Goal: Complete application form

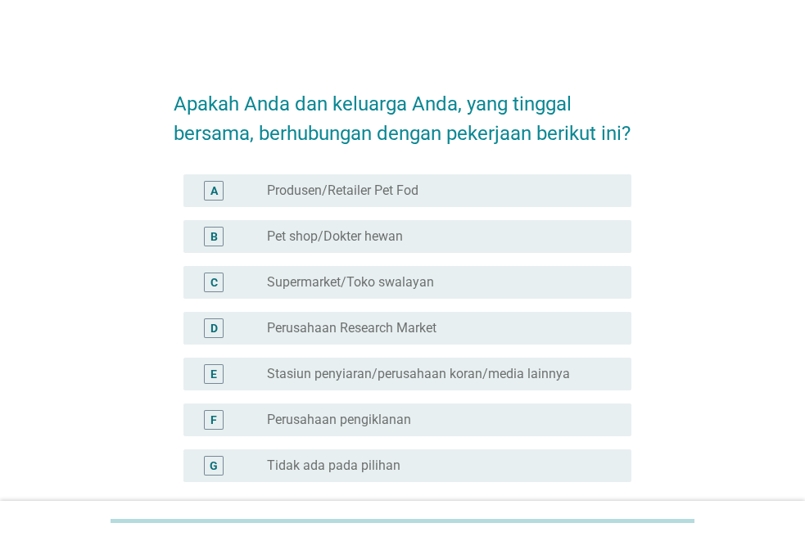
click at [338, 458] on label "Tidak ada pada pilihan" at bounding box center [334, 466] width 134 height 16
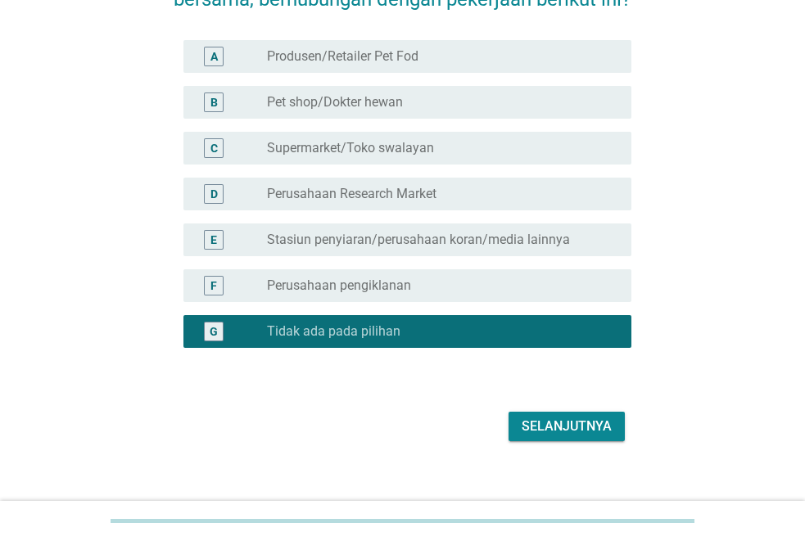
scroll to position [152, 0]
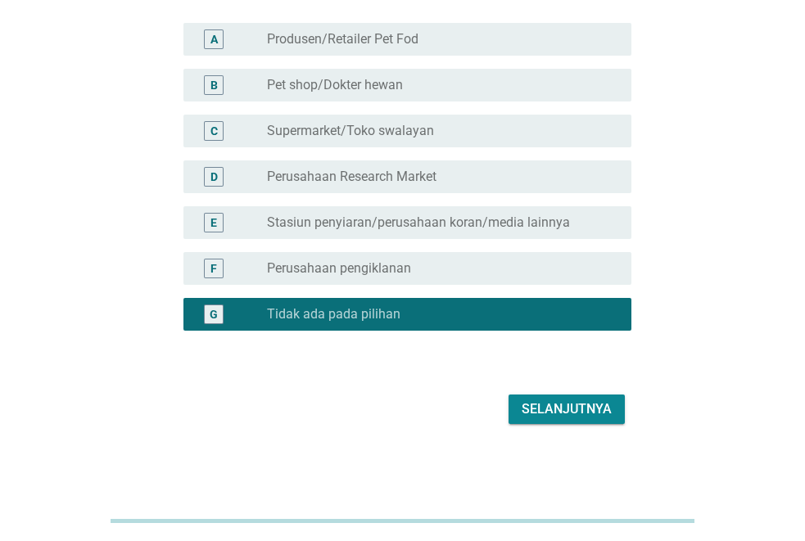
click at [591, 417] on div "Selanjutnya" at bounding box center [567, 410] width 90 height 20
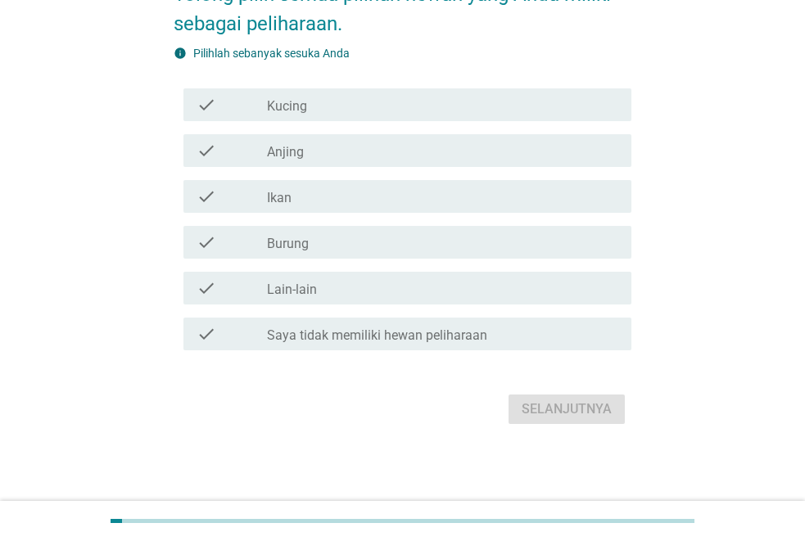
scroll to position [0, 0]
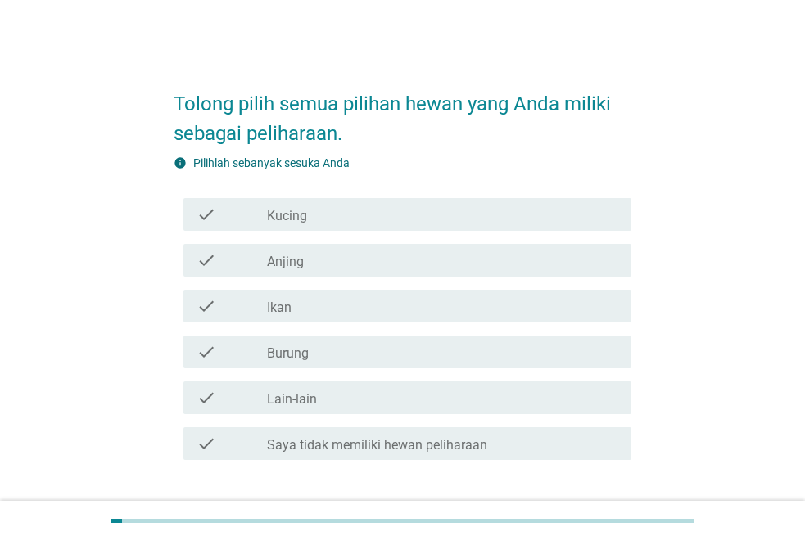
click at [361, 219] on div "check_box_outline_blank Kucing" at bounding box center [442, 215] width 351 height 20
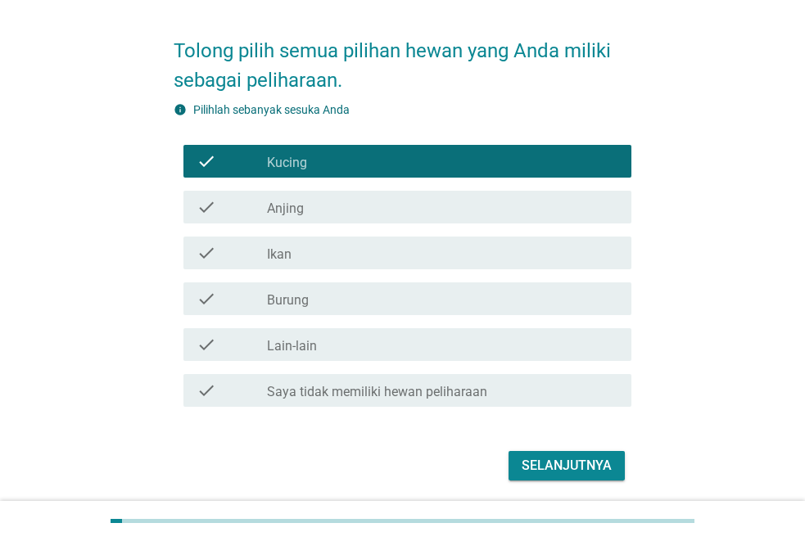
scroll to position [110, 0]
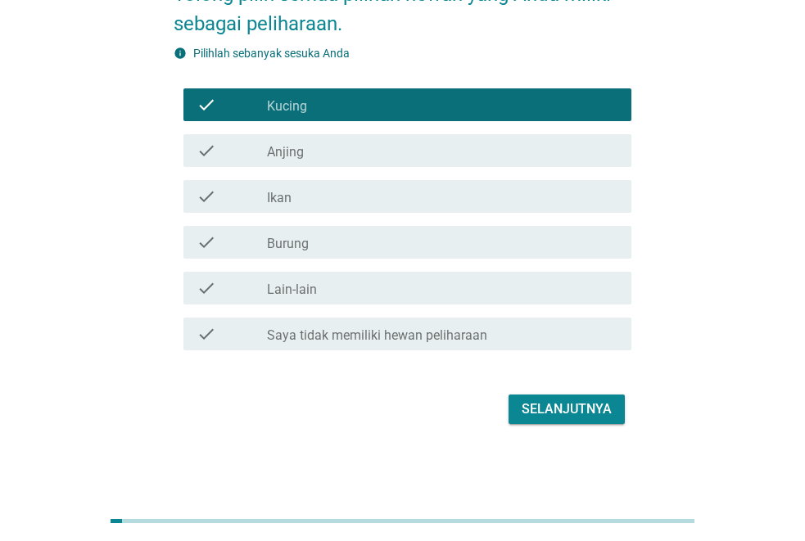
click at [567, 409] on div "Selanjutnya" at bounding box center [567, 410] width 90 height 20
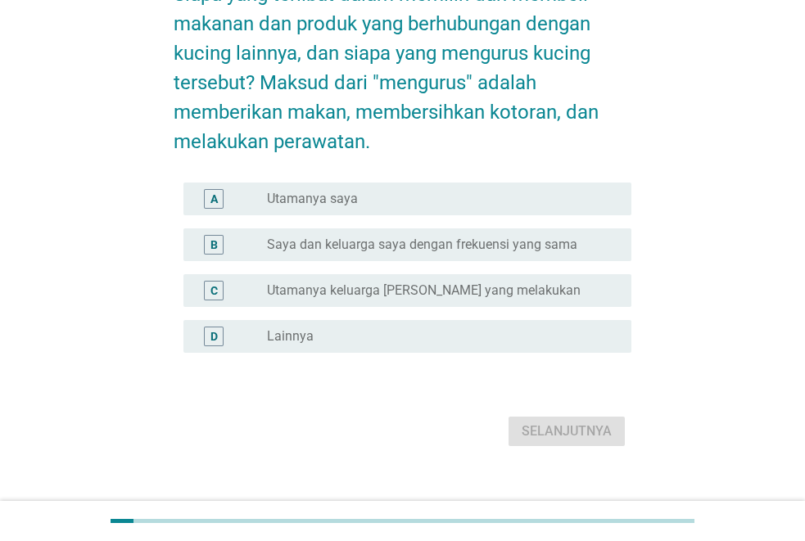
scroll to position [0, 0]
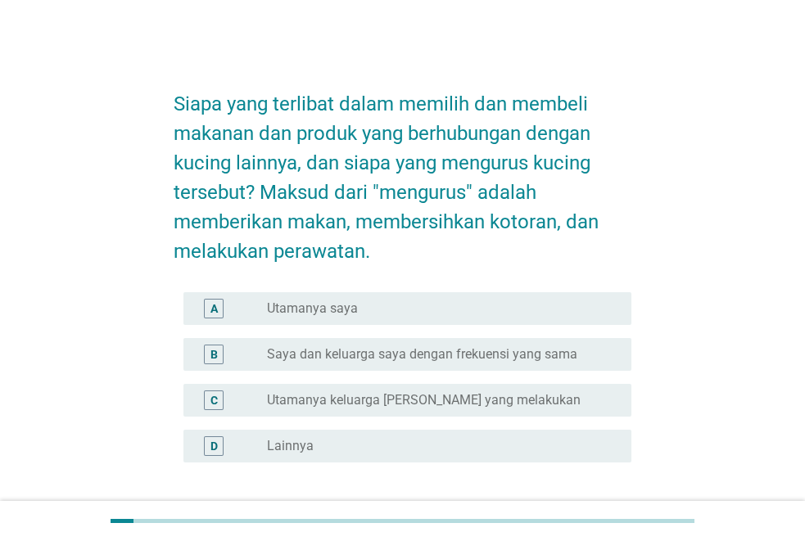
click at [395, 306] on div "radio_button_unchecked Utamanya saya" at bounding box center [436, 309] width 338 height 16
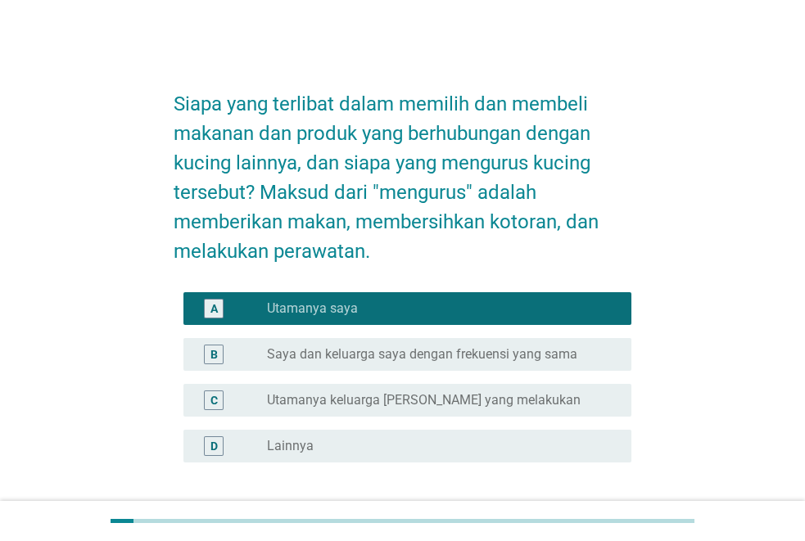
scroll to position [132, 0]
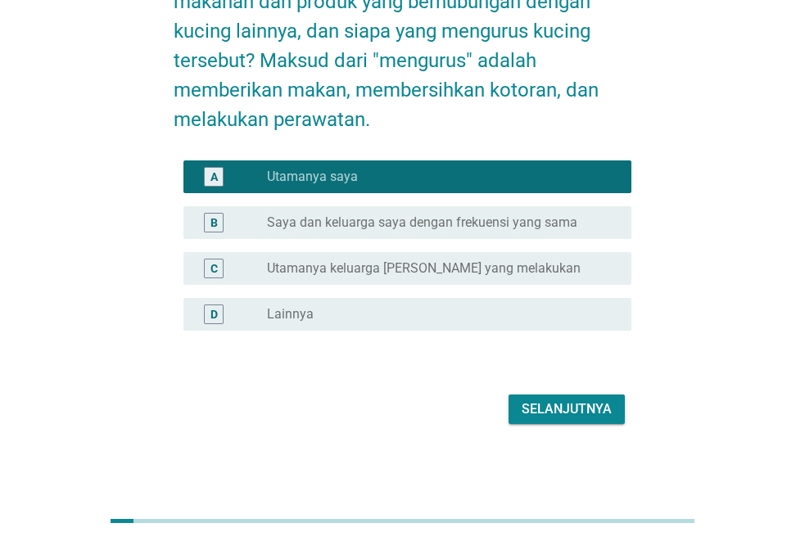
click at [549, 412] on div "Selanjutnya" at bounding box center [567, 410] width 90 height 20
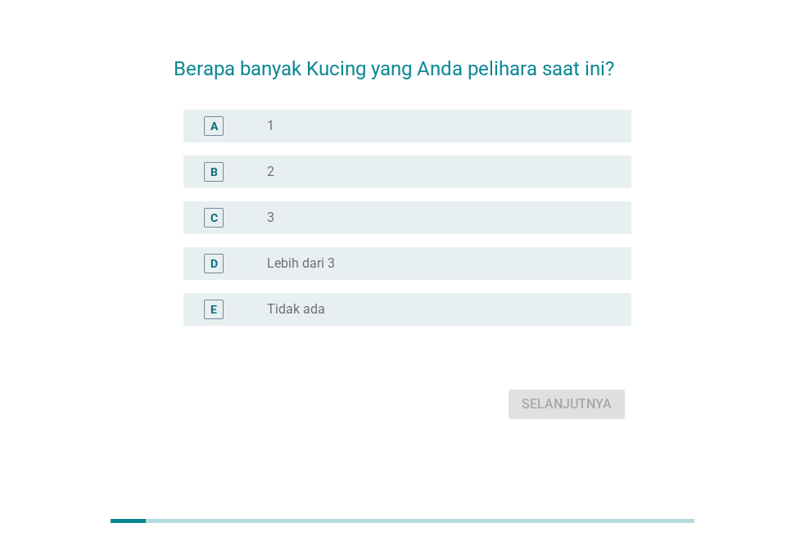
scroll to position [0, 0]
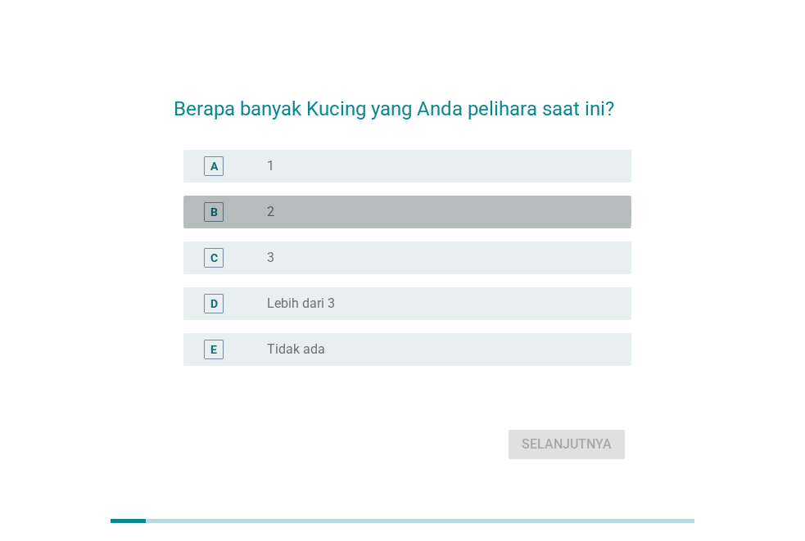
click at [360, 211] on div "radio_button_unchecked 2" at bounding box center [436, 212] width 338 height 16
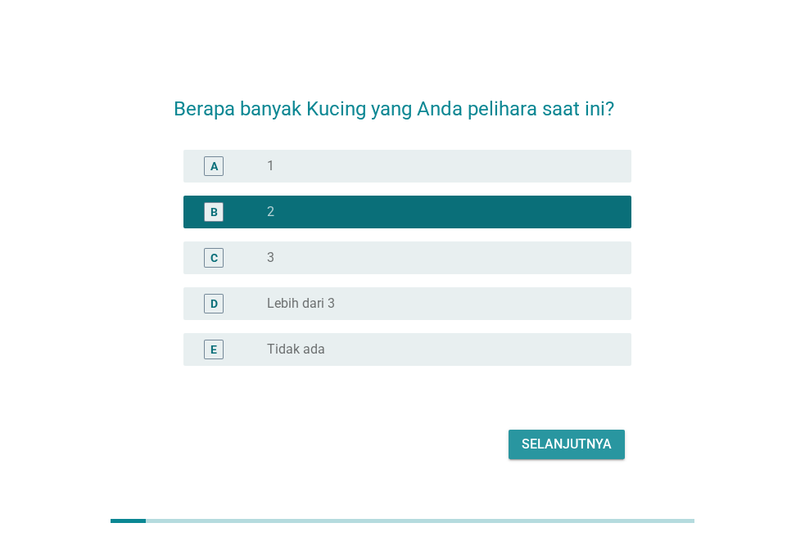
click at [570, 445] on div "Selanjutnya" at bounding box center [567, 445] width 90 height 20
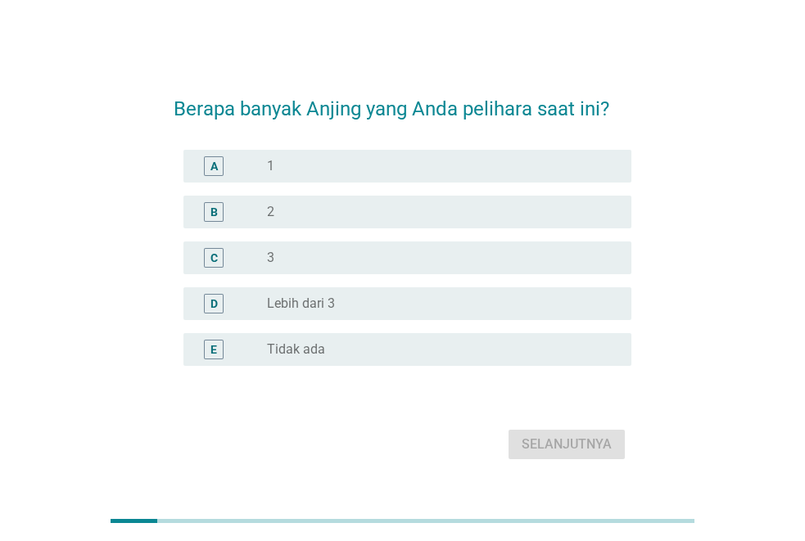
click at [384, 351] on div "radio_button_unchecked Tidak ada" at bounding box center [436, 350] width 338 height 16
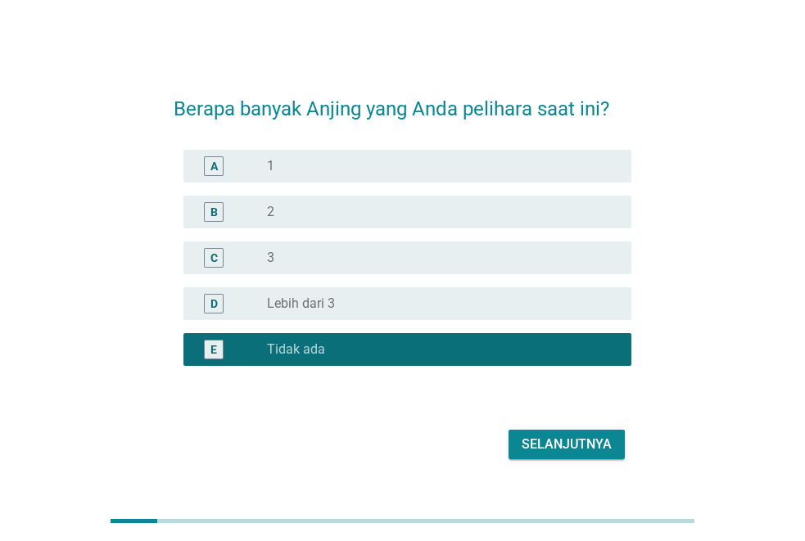
click at [577, 433] on button "Selanjutnya" at bounding box center [567, 444] width 116 height 29
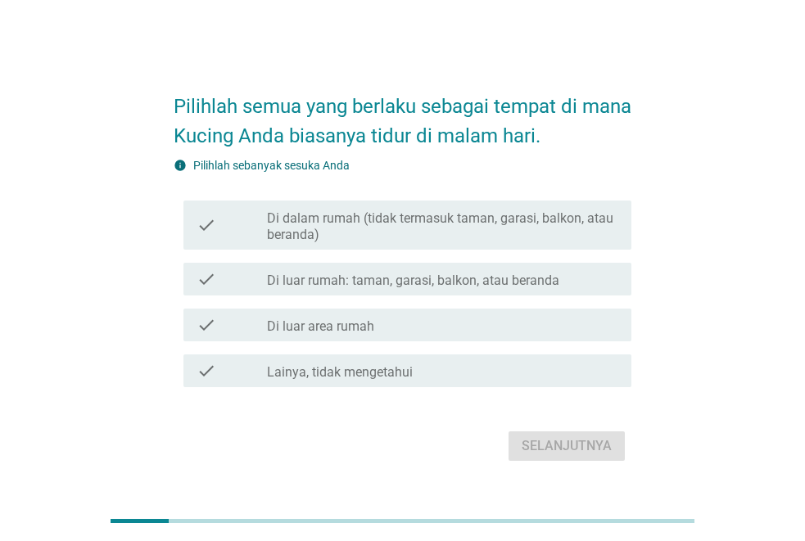
click at [413, 279] on label "Di luar rumah: taman, garasi, balkon, atau beranda" at bounding box center [413, 281] width 292 height 16
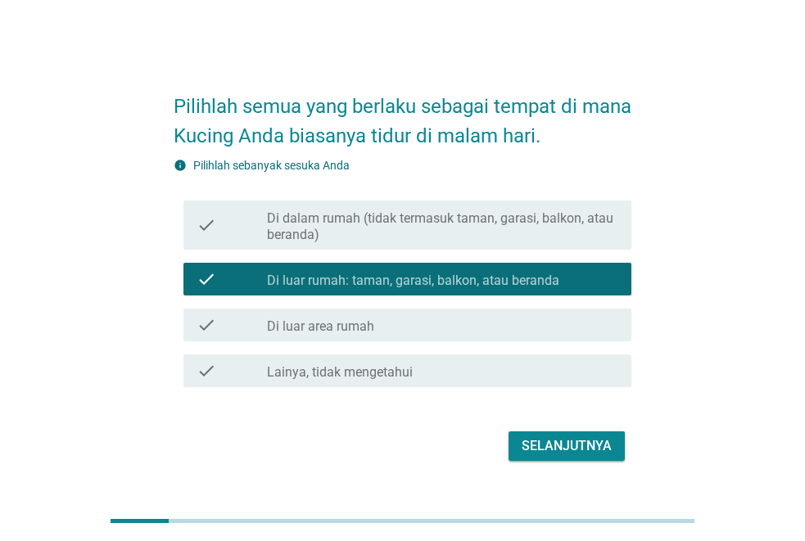
click at [584, 452] on div "Selanjutnya" at bounding box center [567, 447] width 90 height 20
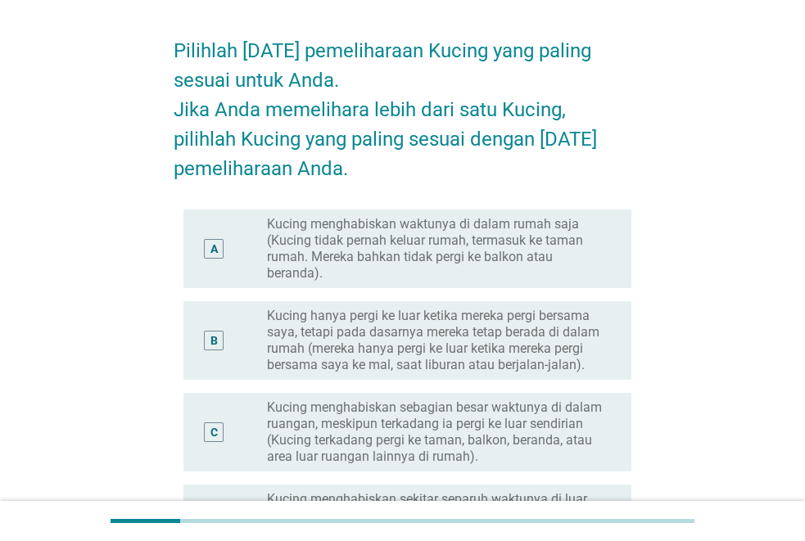
scroll to position [82, 0]
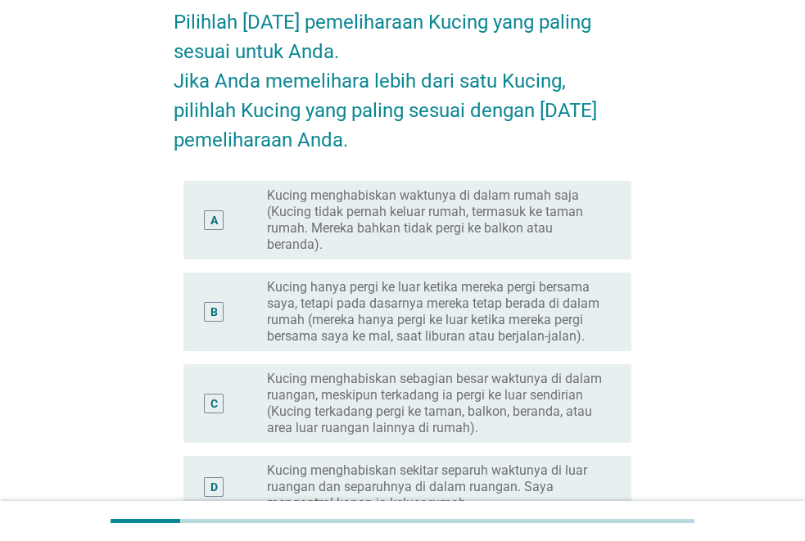
click at [475, 400] on label "Kucing menghabiskan sebagian besar waktunya di dalam ruangan, meskipun terkadan…" at bounding box center [436, 404] width 338 height 66
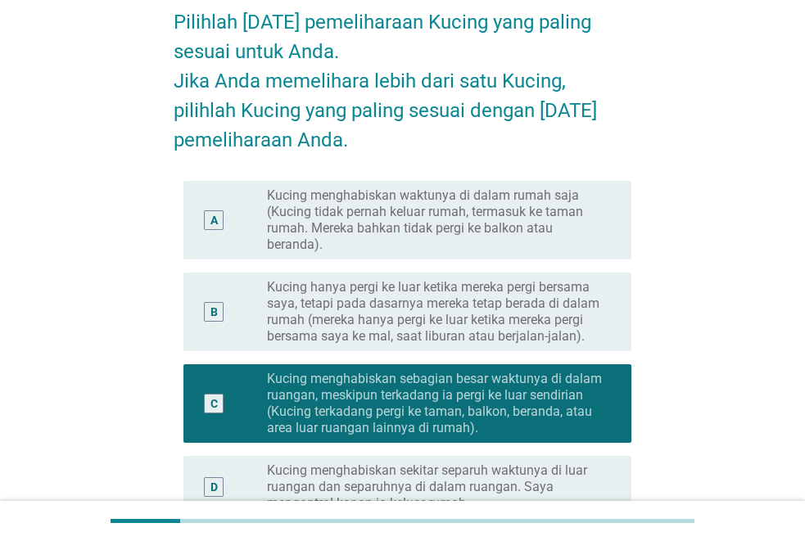
click at [496, 232] on label "Kucing menghabiskan waktunya di dalam rumah saja (Kucing tidak pernah keluar ru…" at bounding box center [436, 221] width 338 height 66
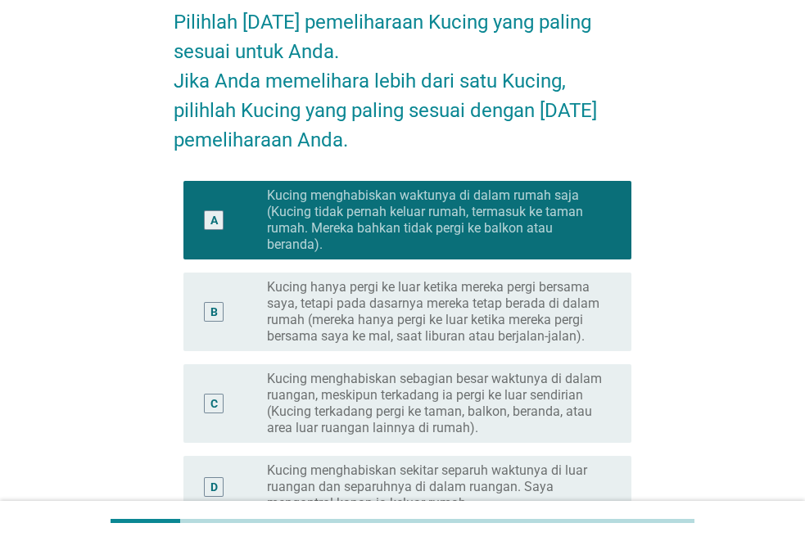
click at [495, 406] on label "Kucing menghabiskan sebagian besar waktunya di dalam ruangan, meskipun terkadan…" at bounding box center [436, 404] width 338 height 66
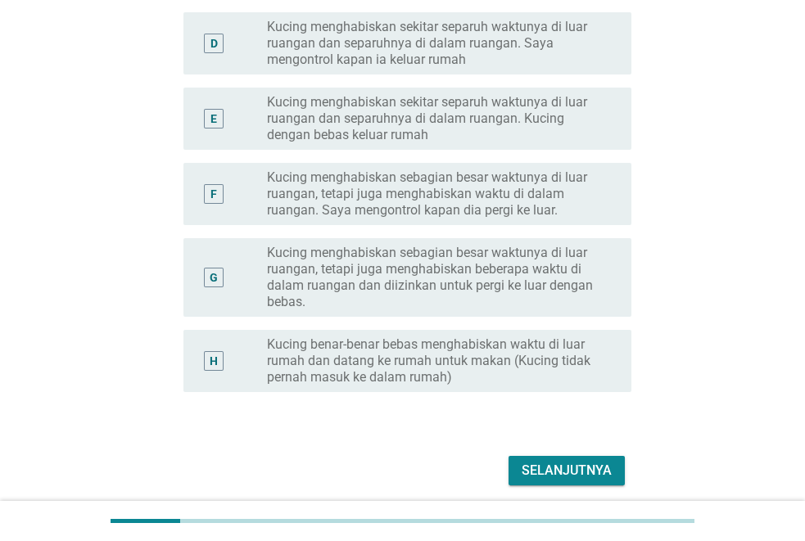
scroll to position [573, 0]
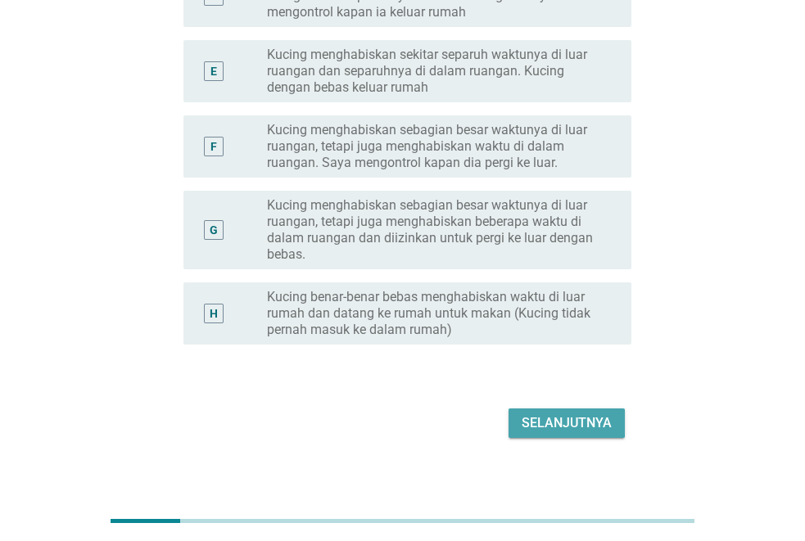
click at [572, 415] on div "Selanjutnya" at bounding box center [567, 424] width 90 height 20
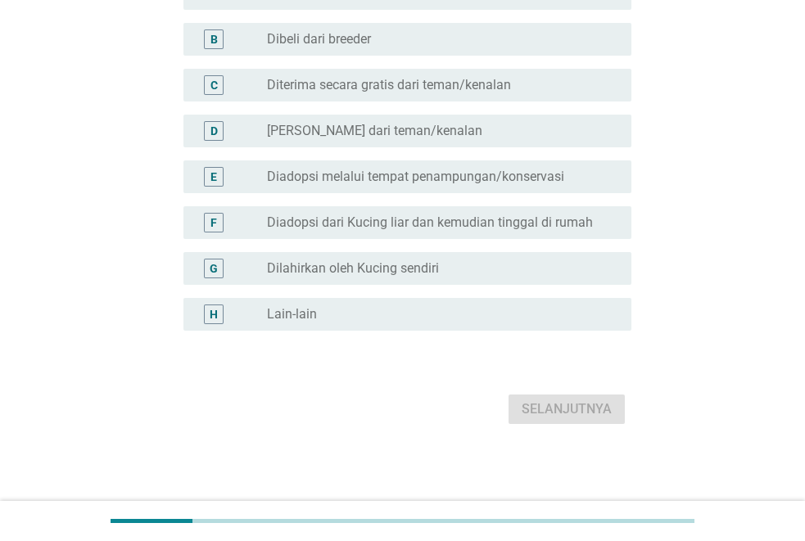
scroll to position [0, 0]
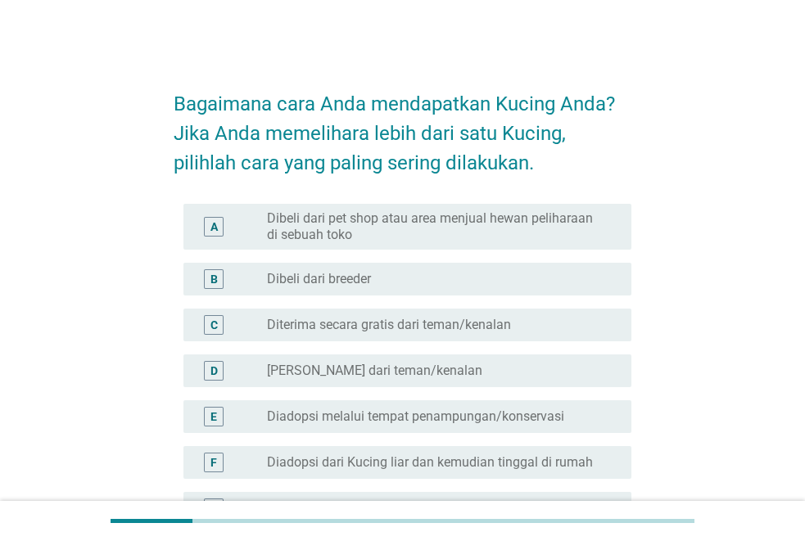
click at [528, 321] on div "radio_button_unchecked Diterima secara gratis dari teman/kenalan" at bounding box center [436, 325] width 338 height 16
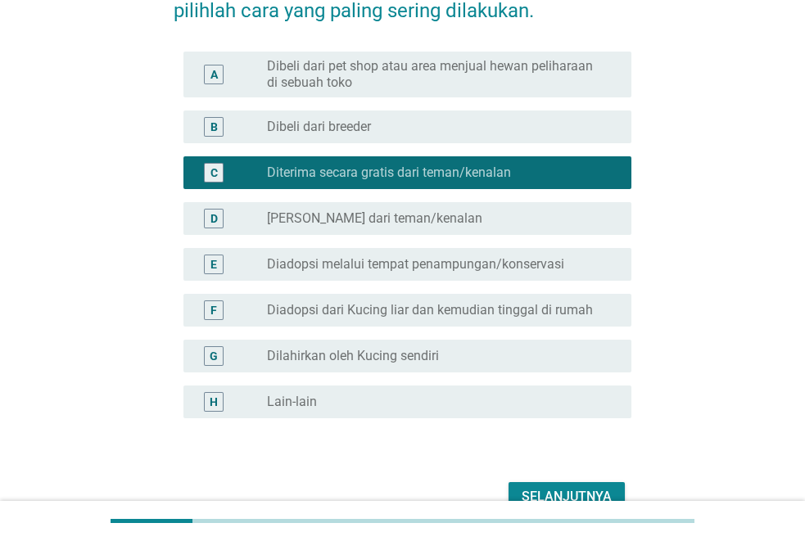
scroll to position [164, 0]
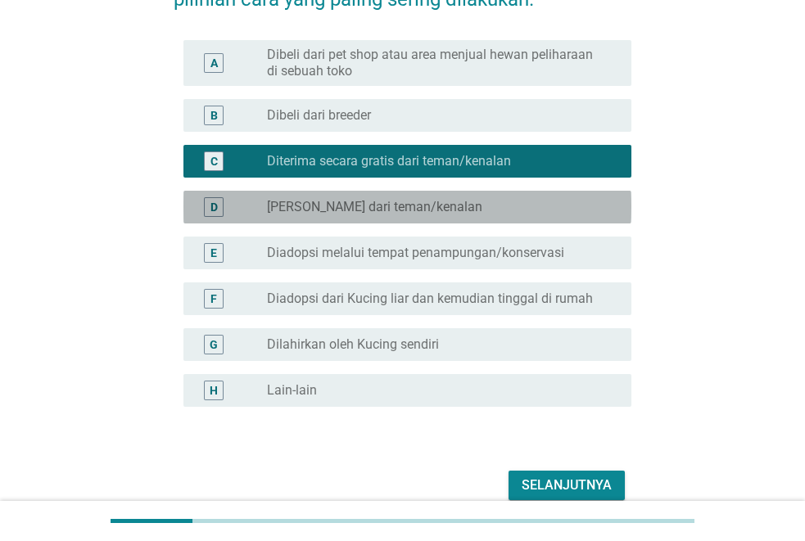
click at [521, 214] on div "radio_button_unchecked [PERSON_NAME] dari teman/kenalan" at bounding box center [436, 207] width 338 height 16
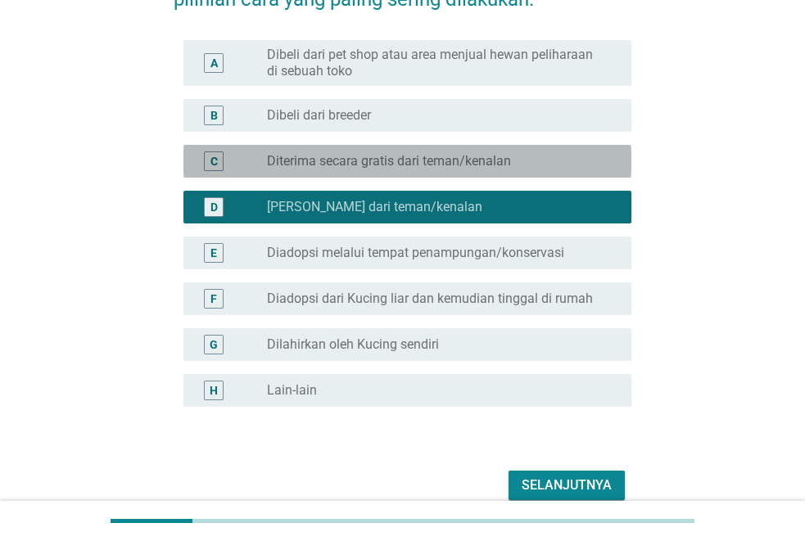
click at [533, 172] on div "C radio_button_unchecked Diterima secara gratis dari teman/kenalan" at bounding box center [408, 161] width 448 height 33
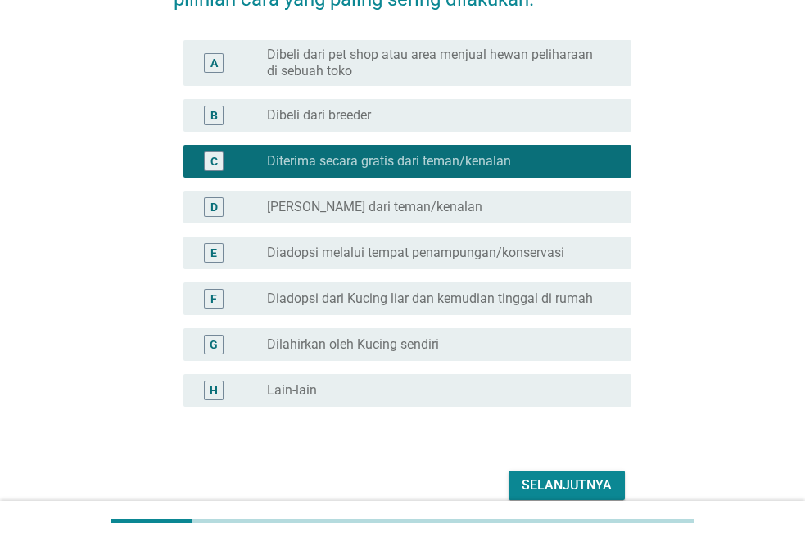
click at [589, 491] on div "Selanjutnya" at bounding box center [567, 486] width 90 height 20
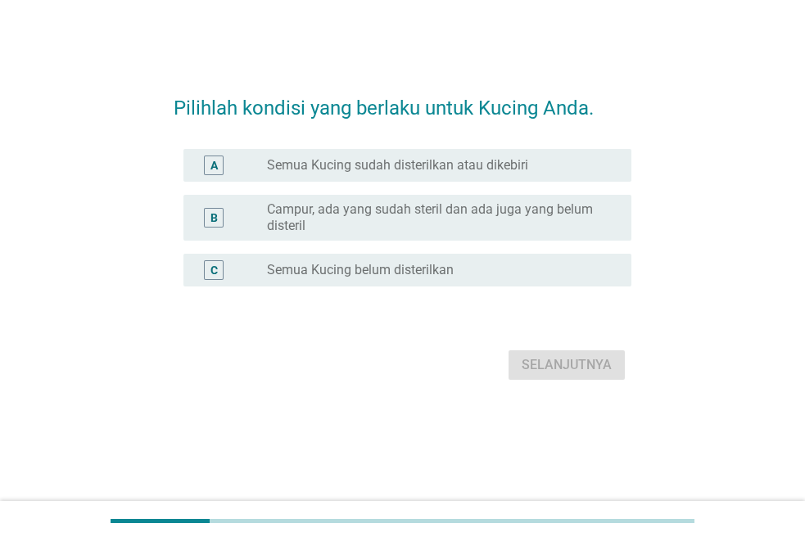
scroll to position [0, 0]
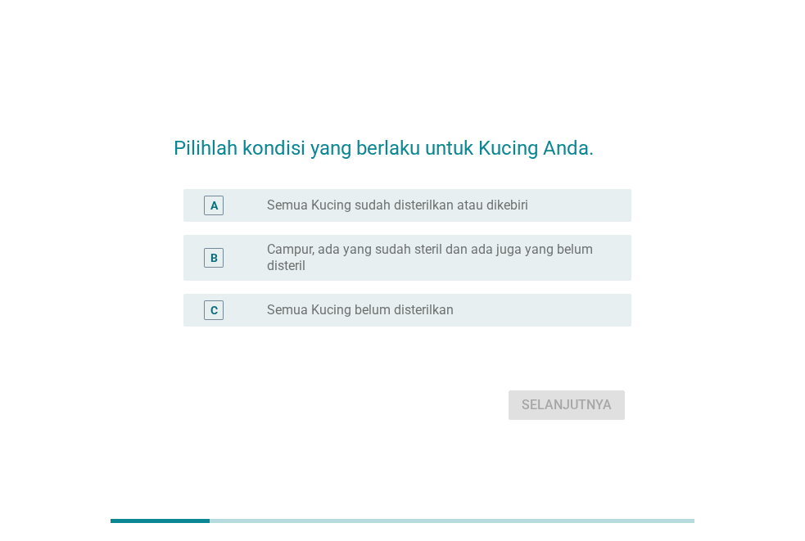
click at [493, 235] on div "B radio_button_unchecked Campur, ada yang sudah steril dan ada juga yang belum …" at bounding box center [408, 258] width 448 height 46
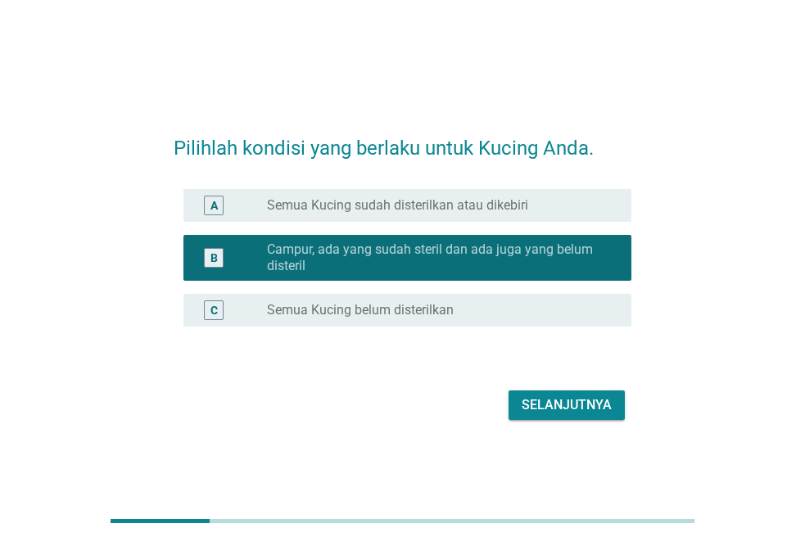
click at [576, 401] on div "Selanjutnya" at bounding box center [567, 406] width 90 height 20
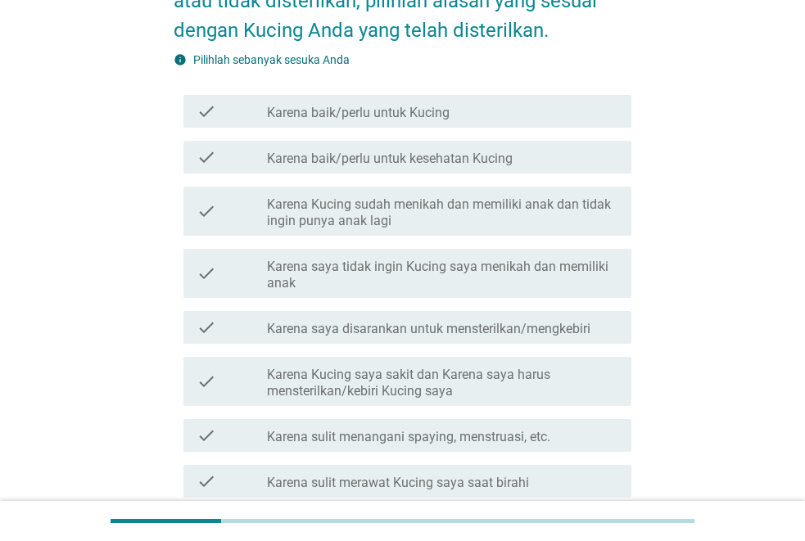
scroll to position [164, 0]
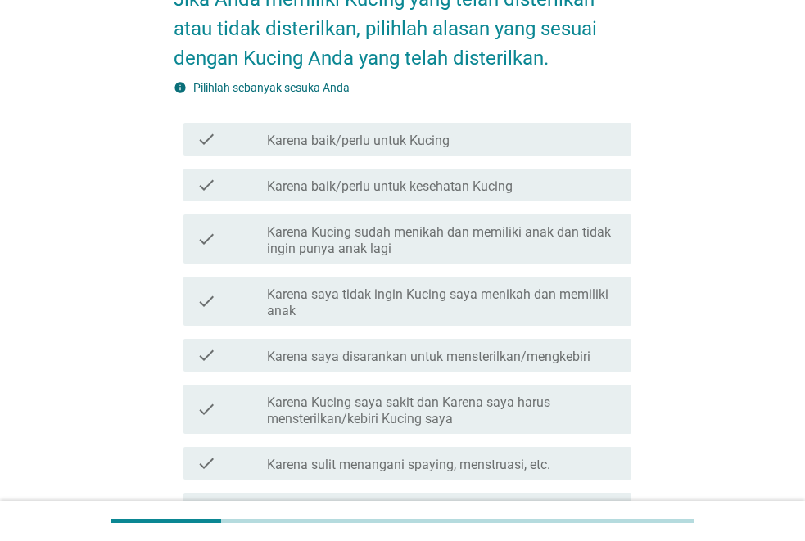
click at [439, 146] on label "Karena baik/perlu untuk Kucing" at bounding box center [358, 141] width 183 height 16
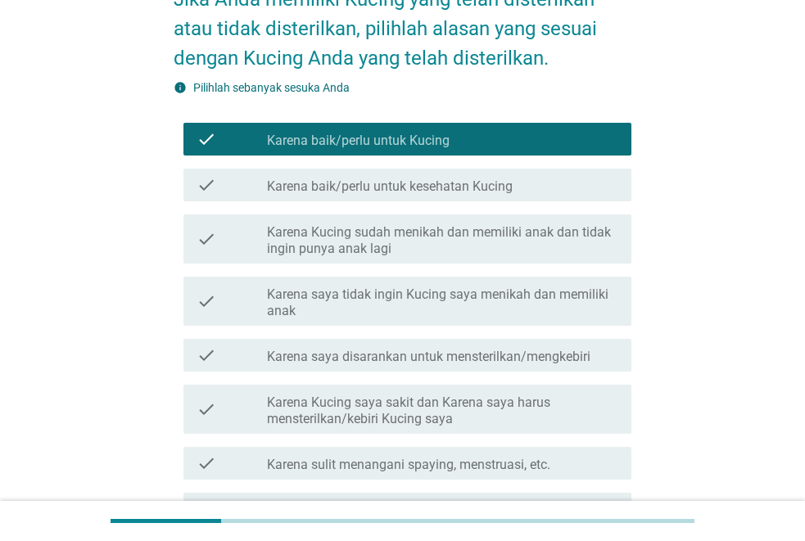
click at [488, 247] on label "Karena Kucing sudah menikah dan memiliki anak dan tidak ingin punya anak lagi" at bounding box center [442, 240] width 351 height 33
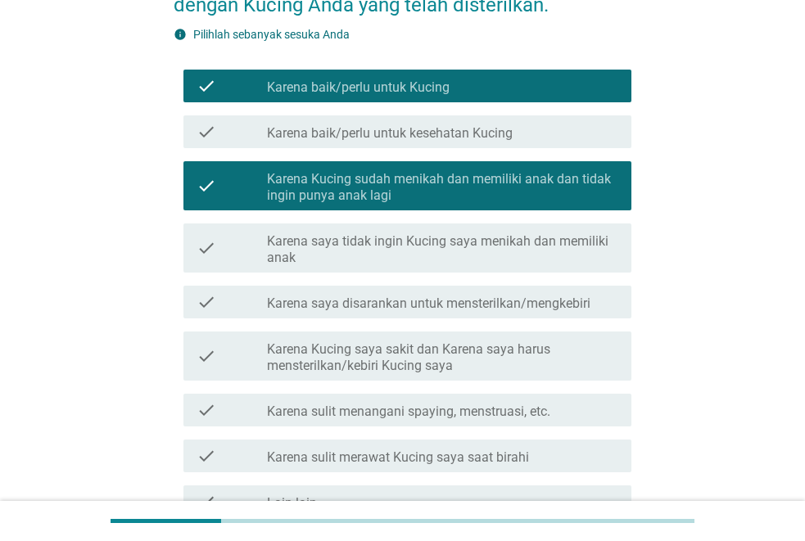
scroll to position [246, 0]
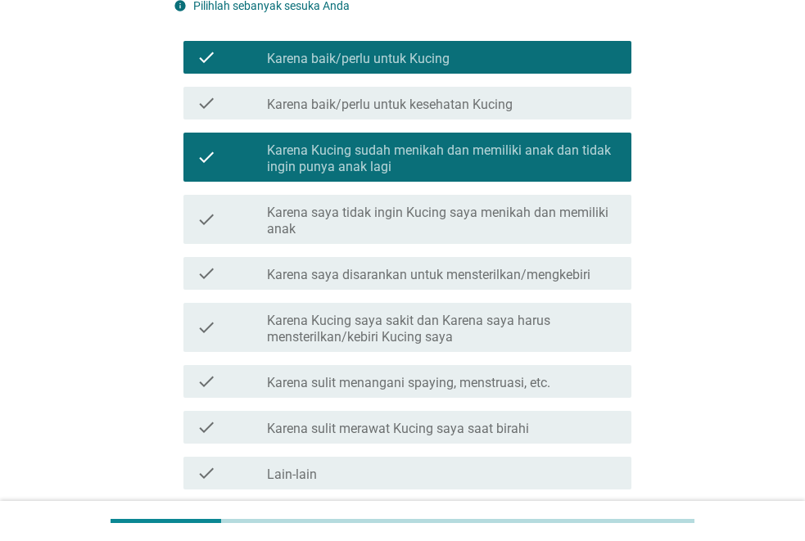
click at [458, 279] on label "Karena saya disarankan untuk mensterilkan/mengkebiri" at bounding box center [429, 275] width 324 height 16
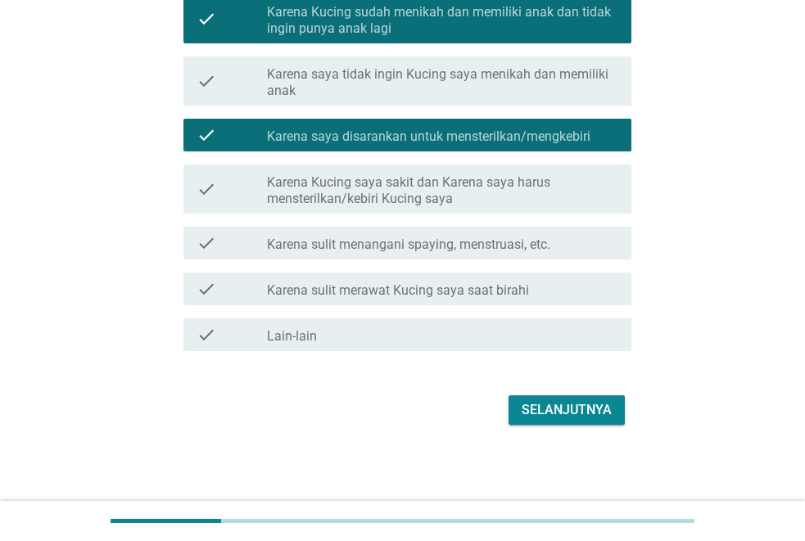
scroll to position [385, 0]
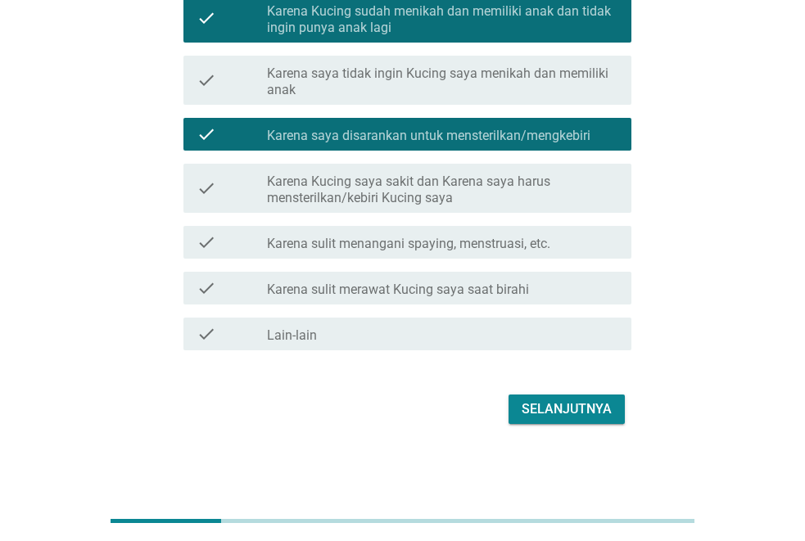
click at [383, 292] on label "Karena sulit merawat Kucing saya saat birahi" at bounding box center [398, 290] width 262 height 16
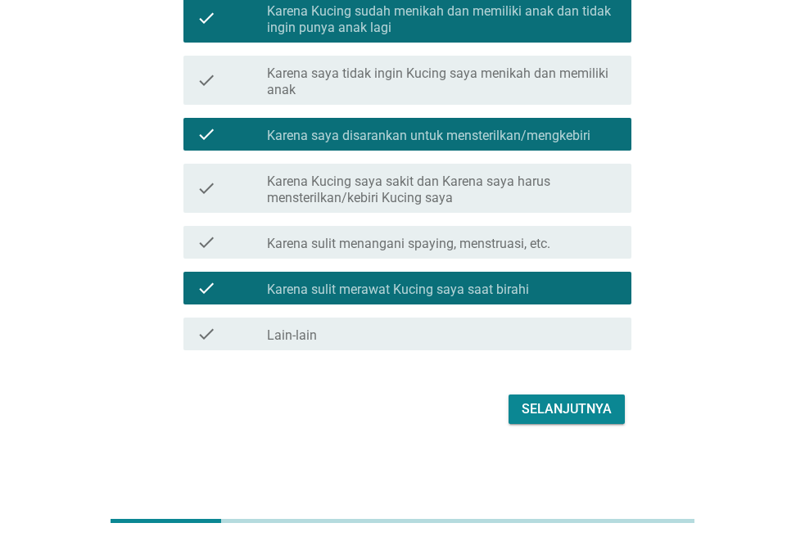
click at [541, 416] on div "Selanjutnya" at bounding box center [567, 410] width 90 height 20
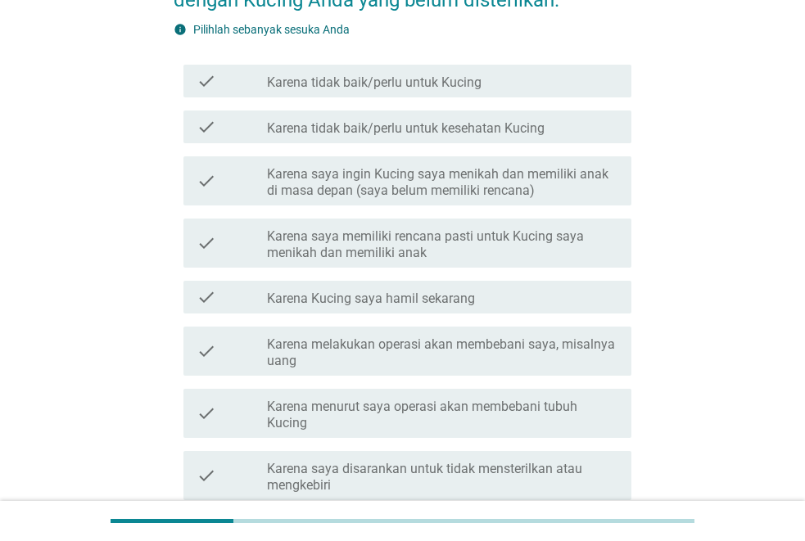
scroll to position [246, 0]
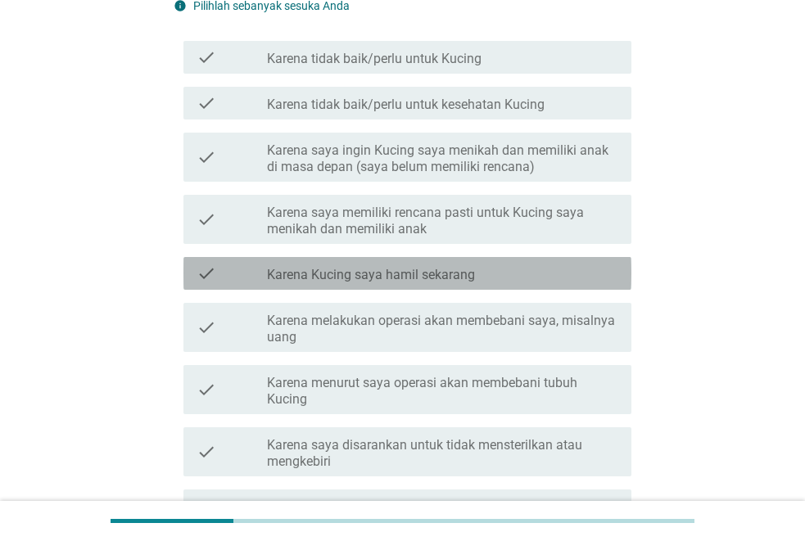
click at [496, 274] on div "check_box_outline_blank Karena Kucing saya hamil sekarang" at bounding box center [442, 274] width 351 height 20
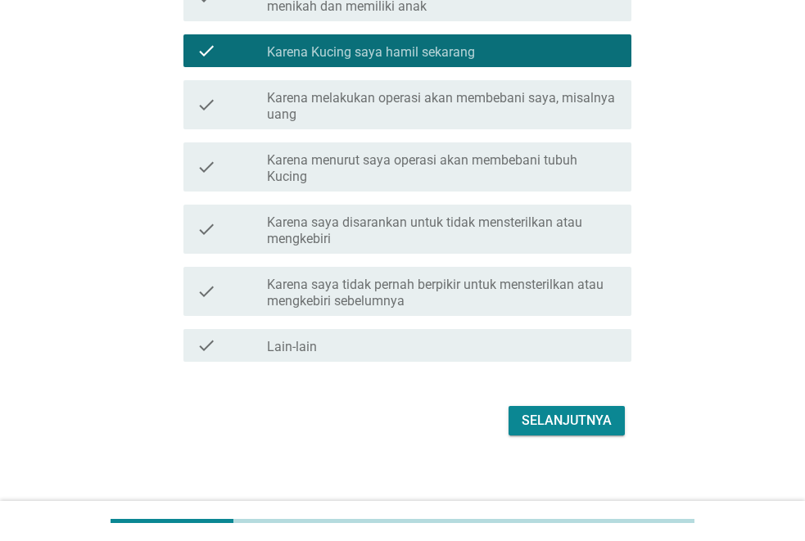
scroll to position [480, 0]
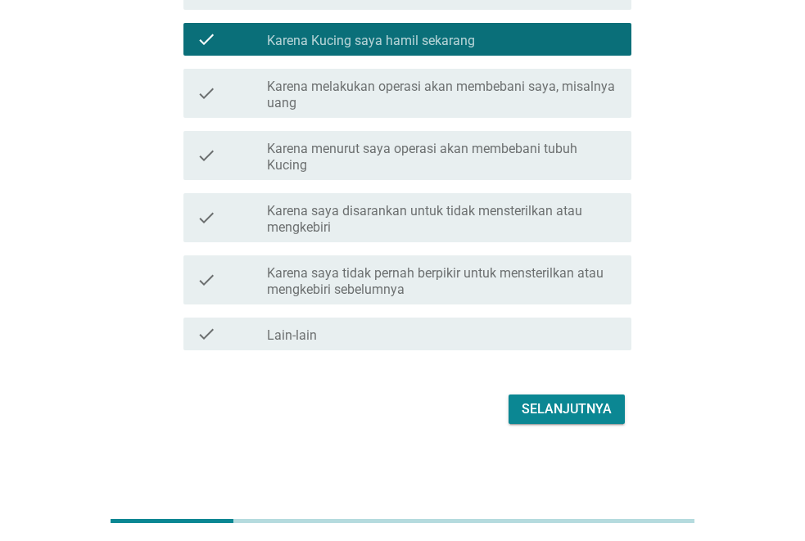
click at [578, 407] on div "Selanjutnya" at bounding box center [567, 410] width 90 height 20
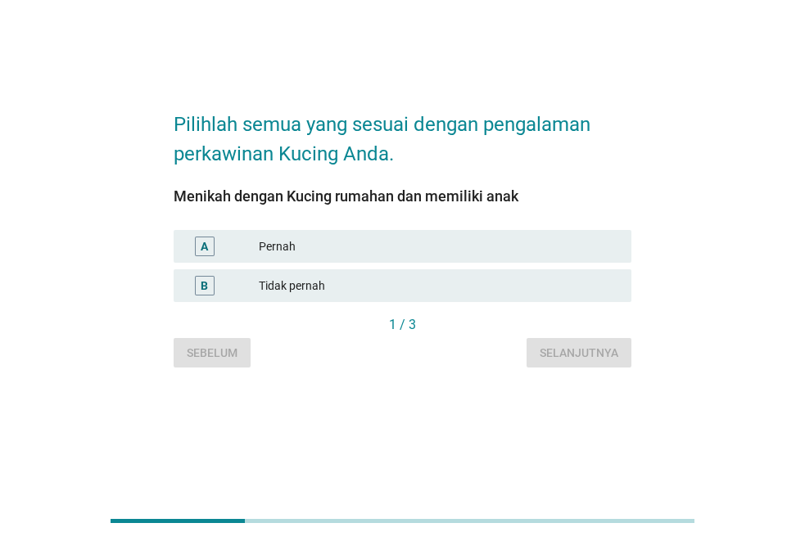
scroll to position [0, 0]
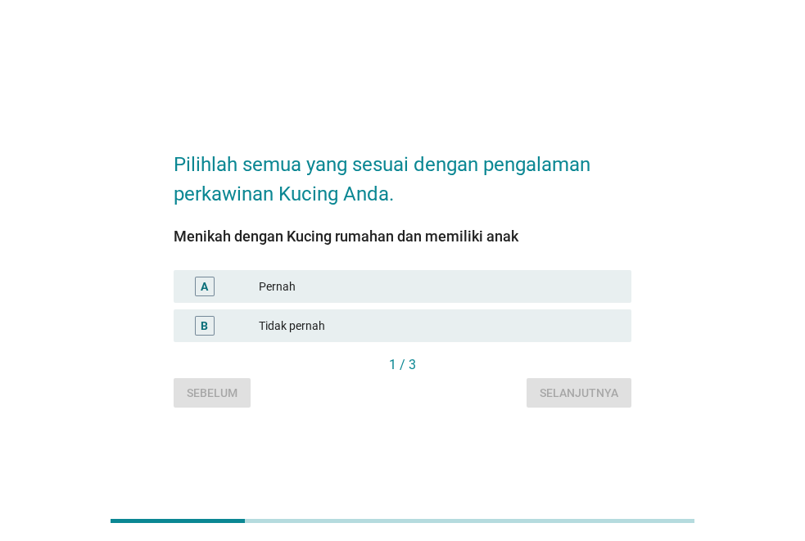
click at [340, 289] on div "Pernah" at bounding box center [439, 287] width 360 height 20
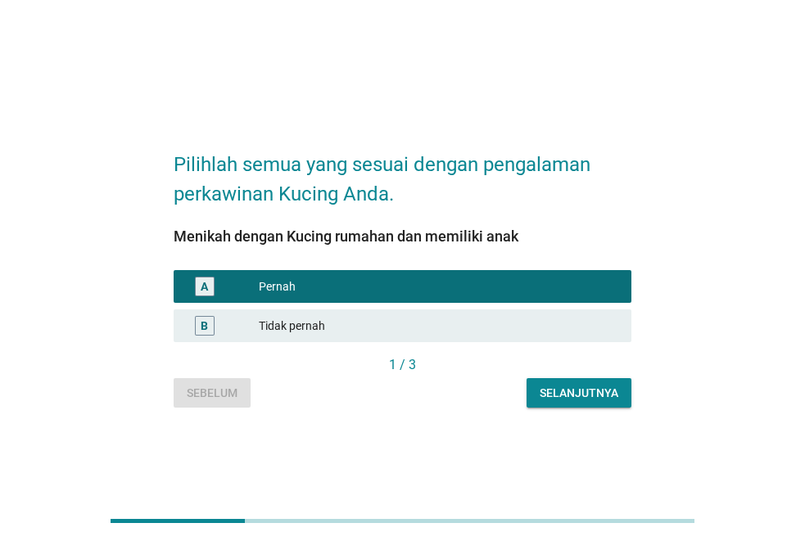
click at [609, 392] on div "Selanjutnya" at bounding box center [579, 393] width 79 height 17
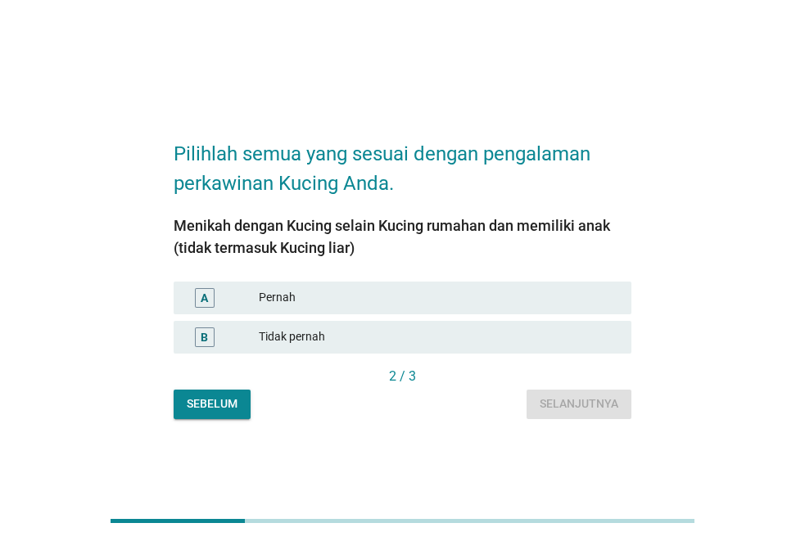
click at [378, 301] on div "Pernah" at bounding box center [439, 298] width 360 height 20
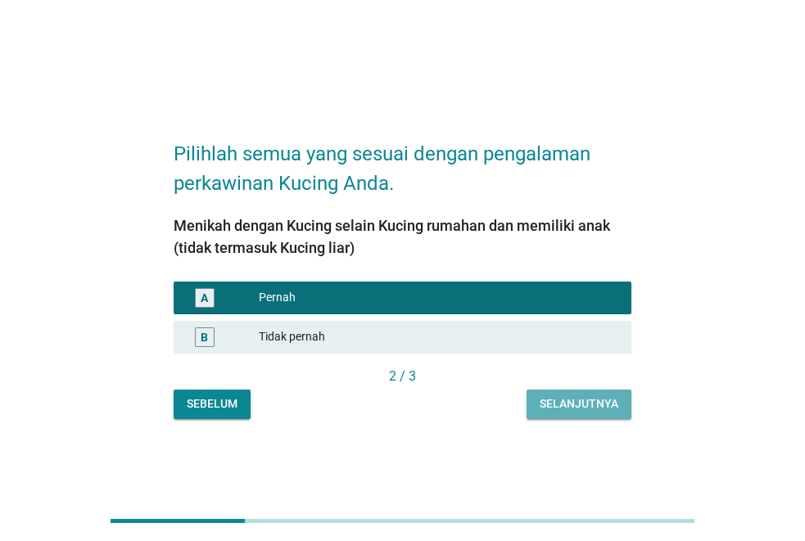
click at [585, 401] on div "Selanjutnya" at bounding box center [579, 404] width 79 height 17
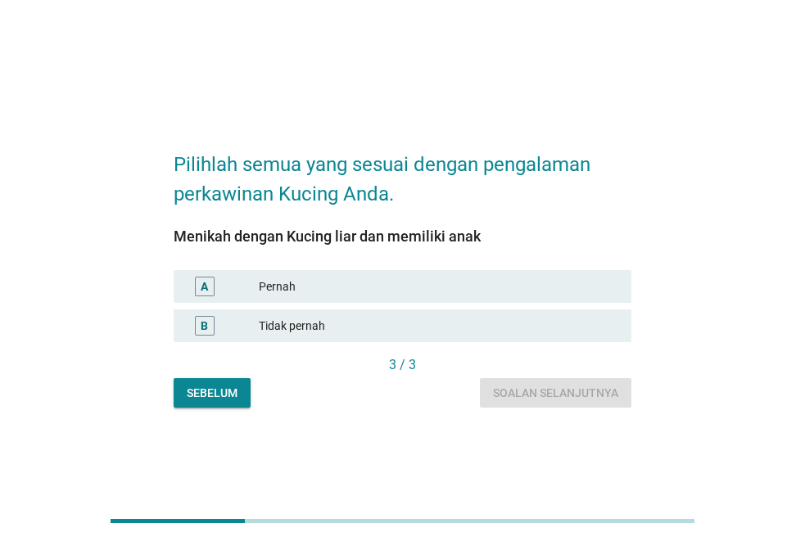
click at [404, 327] on div "Tidak pernah" at bounding box center [439, 326] width 360 height 20
click at [266, 324] on div "Tidak pernah" at bounding box center [439, 326] width 360 height 20
click at [303, 327] on div "Tidak pernah" at bounding box center [439, 326] width 360 height 20
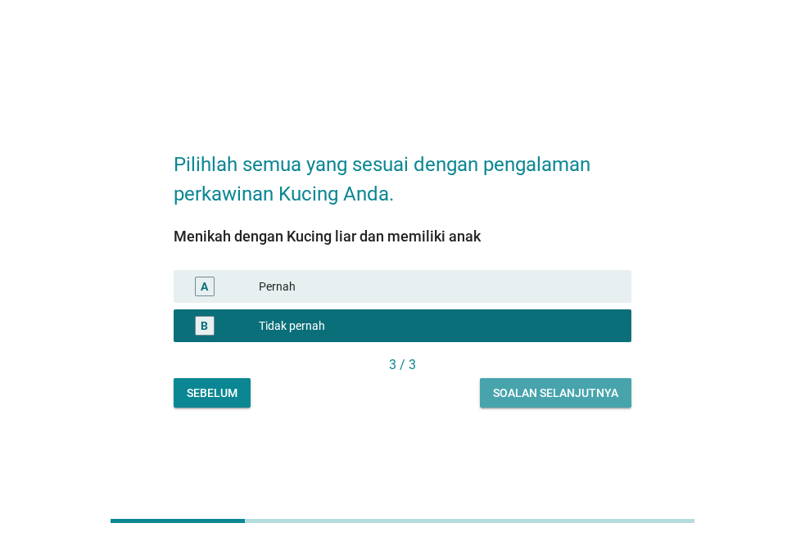
click at [587, 387] on div "Soalan selanjutnya" at bounding box center [555, 393] width 125 height 17
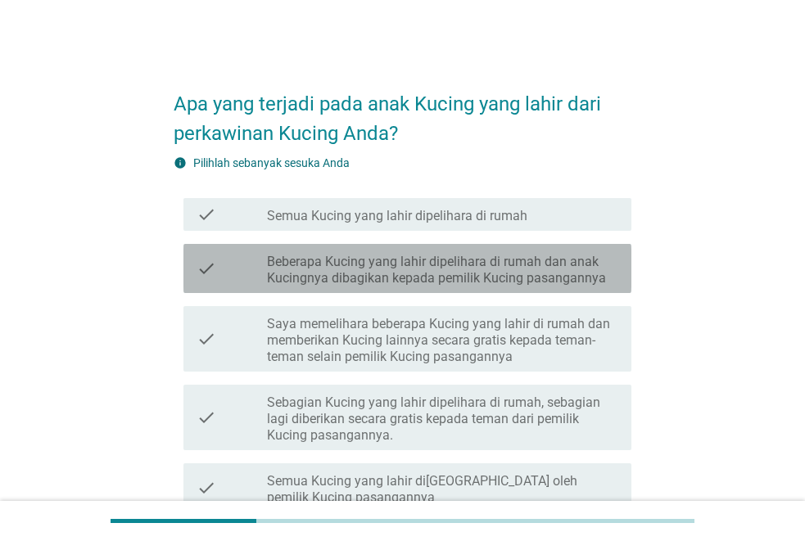
click at [326, 278] on label "Beberapa Kucing yang lahir dipelihara di rumah dan anak Kucingnya dibagikan kep…" at bounding box center [442, 270] width 351 height 33
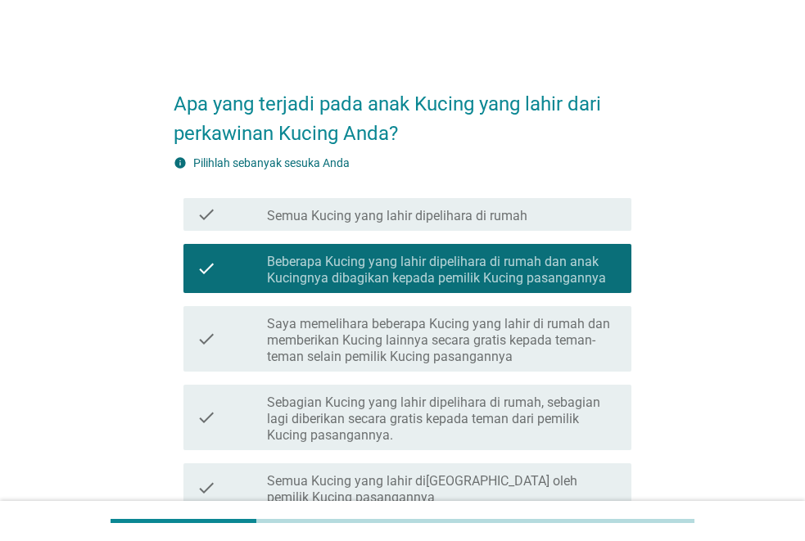
click at [327, 337] on label "Saya memelihara beberapa Kucing yang lahir di rumah dan memberikan Kucing lainn…" at bounding box center [442, 340] width 351 height 49
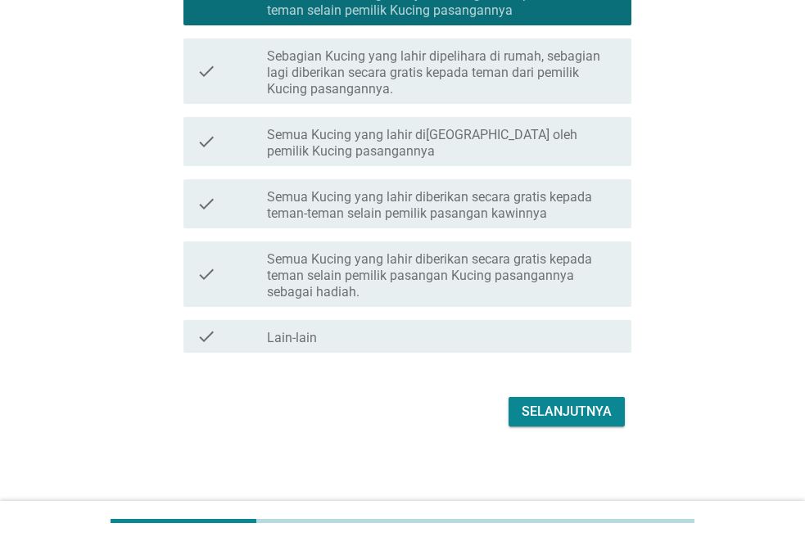
scroll to position [349, 0]
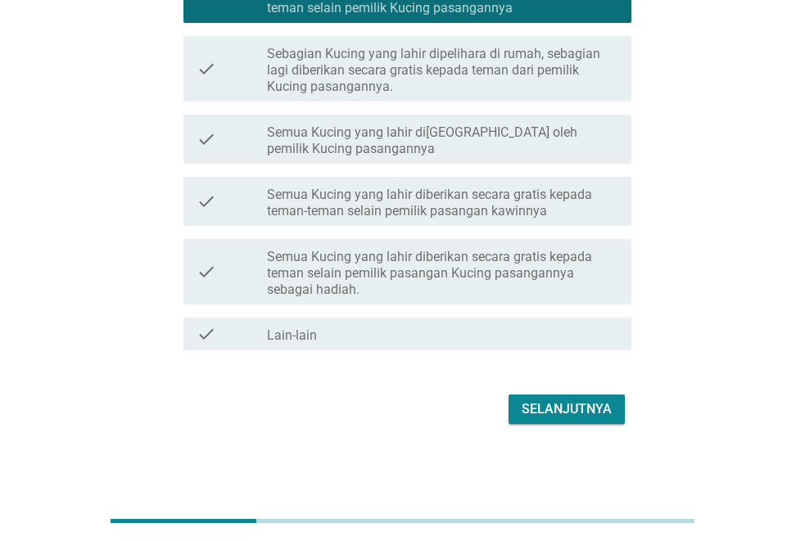
click at [582, 398] on button "Selanjutnya" at bounding box center [567, 409] width 116 height 29
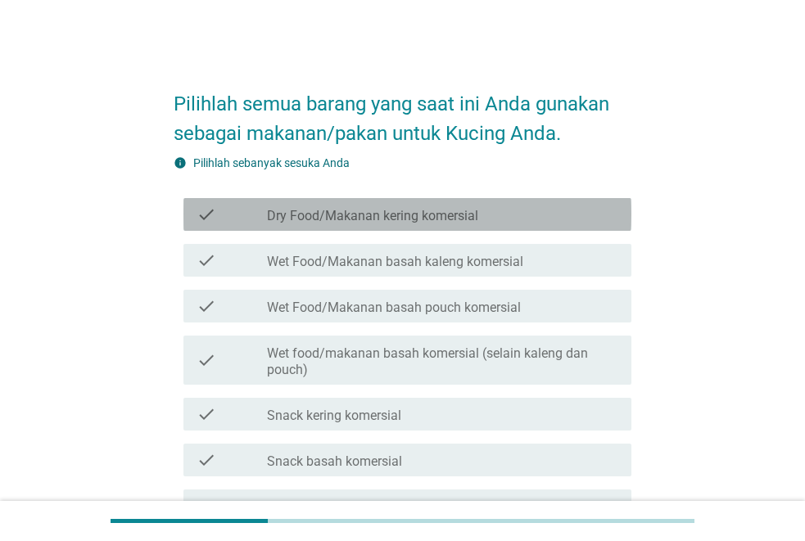
click at [392, 216] on label "Dry Food/Makanan kering komersial" at bounding box center [372, 216] width 211 height 16
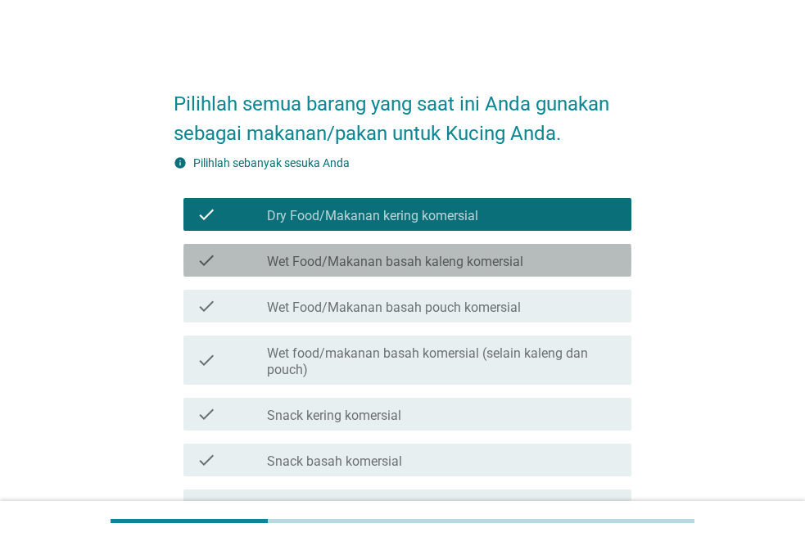
click at [388, 261] on label "Wet Food/Makanan basah kaleng komersial" at bounding box center [395, 262] width 256 height 16
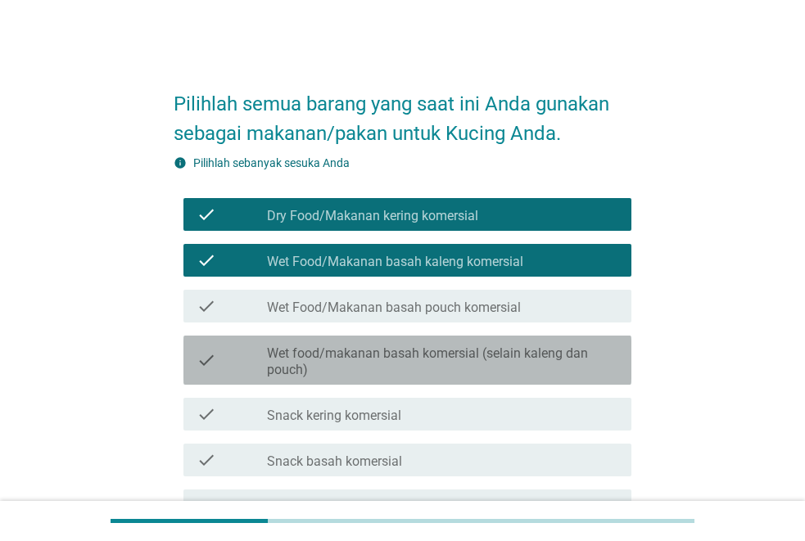
click at [351, 360] on label "Wet food/makanan basah komersial (selain kaleng dan pouch)" at bounding box center [442, 362] width 351 height 33
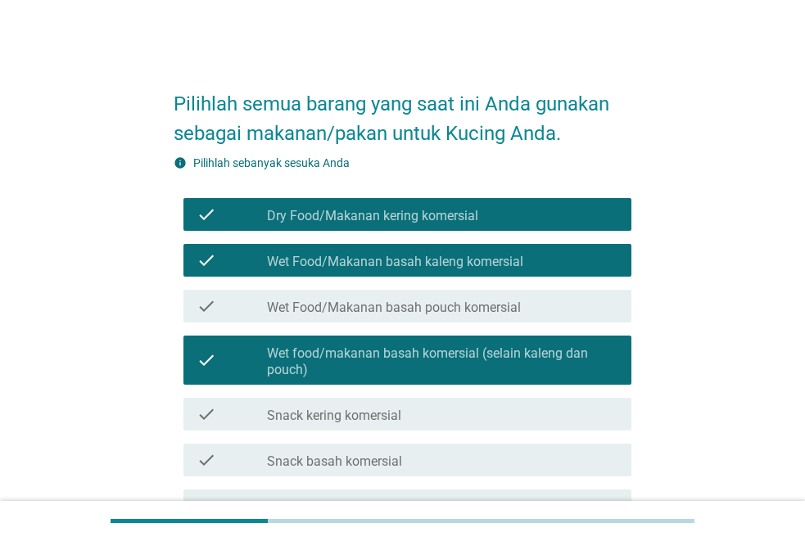
click at [353, 410] on label "Snack kering komersial" at bounding box center [334, 416] width 134 height 16
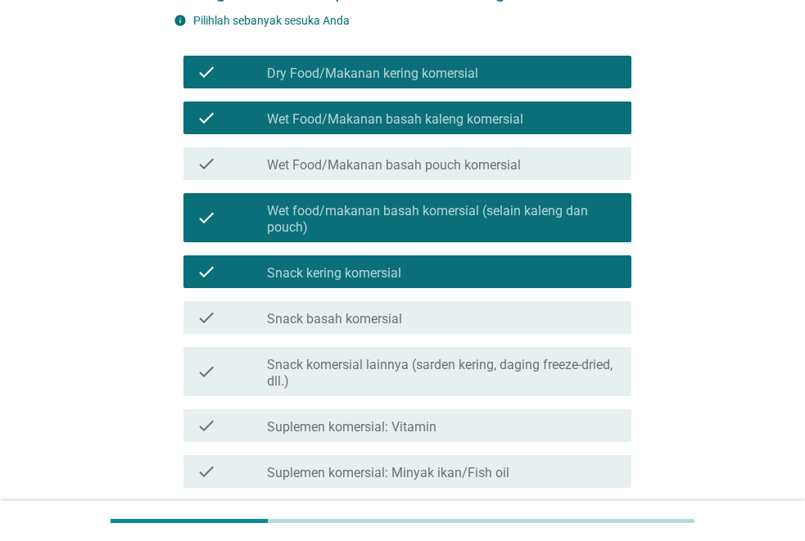
scroll to position [246, 0]
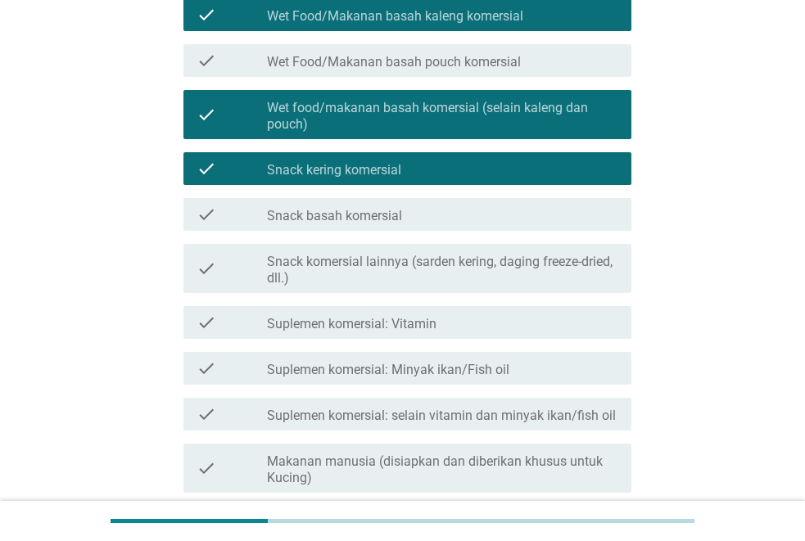
click at [388, 328] on label "Suplemen komersial: Vitamin" at bounding box center [352, 324] width 170 height 16
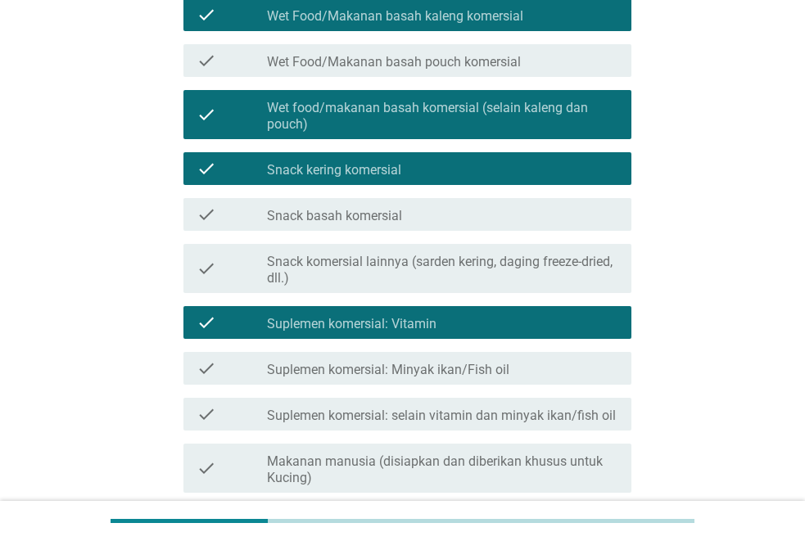
click at [391, 378] on label "Suplemen komersial: Minyak ikan/Fish oil" at bounding box center [388, 370] width 242 height 16
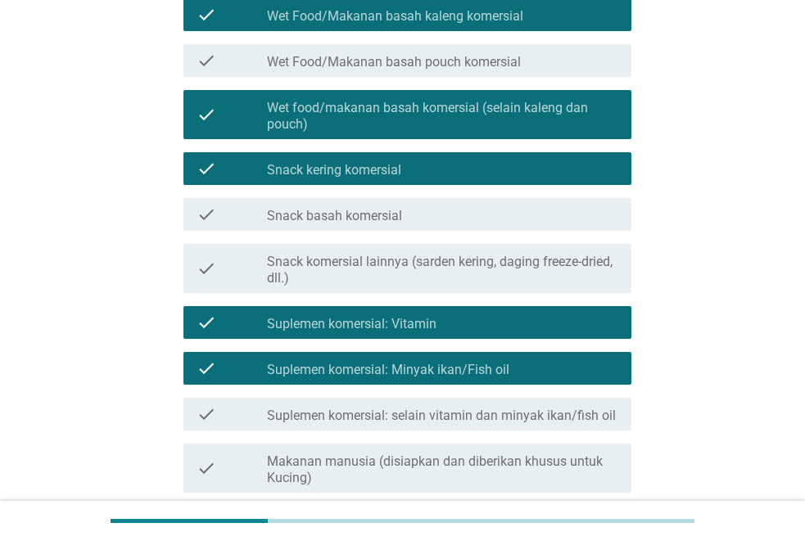
scroll to position [492, 0]
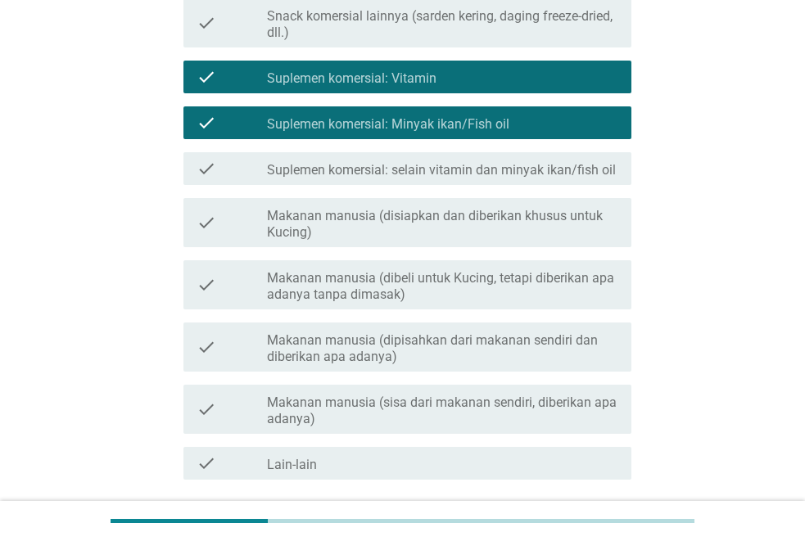
click at [390, 290] on label "Makanan manusia (dibeli untuk Kucing, tetapi diberikan apa adanya tanpa dimasak)" at bounding box center [442, 286] width 351 height 33
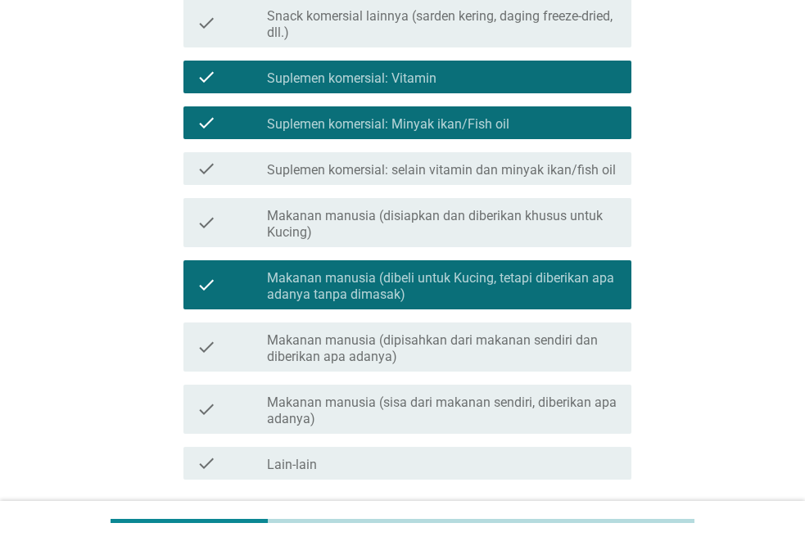
click at [395, 333] on label "Makanan manusia (dipisahkan dari makanan sendiri dan diberikan apa adanya)" at bounding box center [442, 349] width 351 height 33
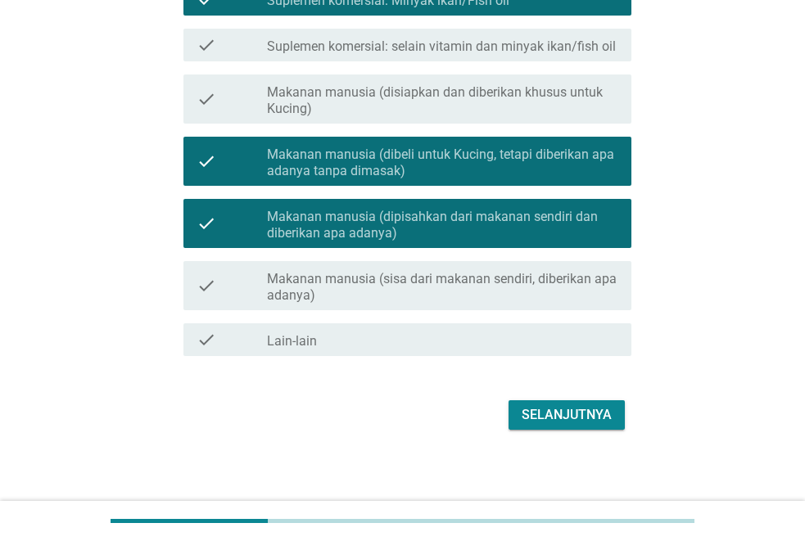
scroll to position [621, 0]
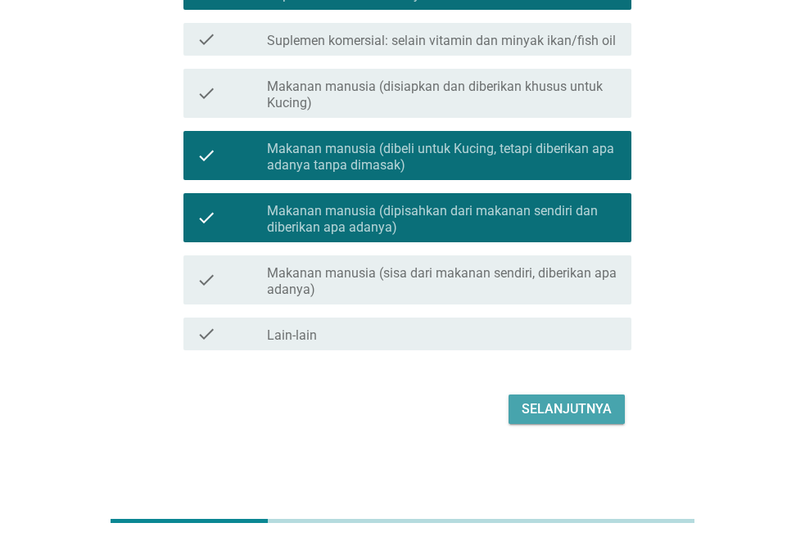
click at [591, 408] on div "Selanjutnya" at bounding box center [567, 410] width 90 height 20
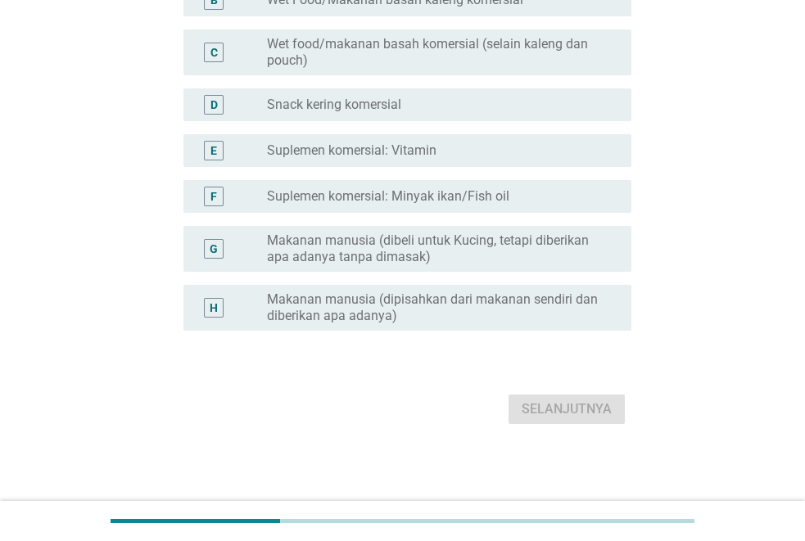
scroll to position [0, 0]
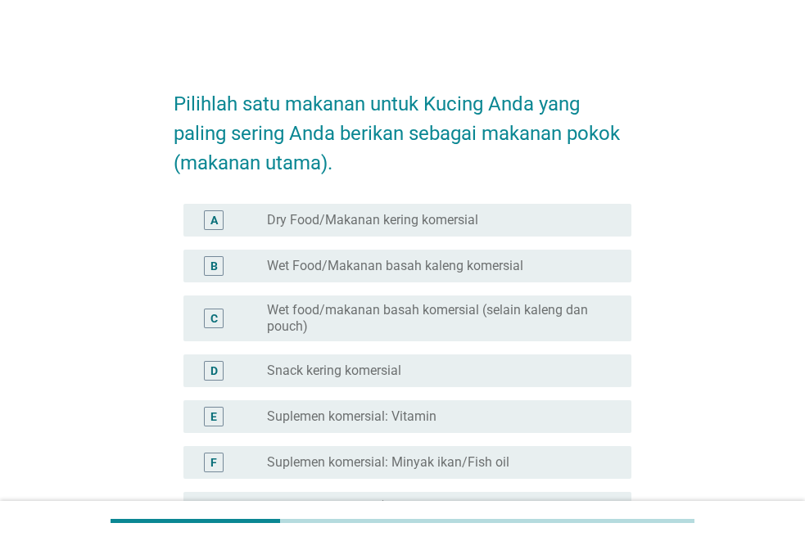
click at [383, 222] on label "Dry Food/Makanan kering komersial" at bounding box center [372, 220] width 211 height 16
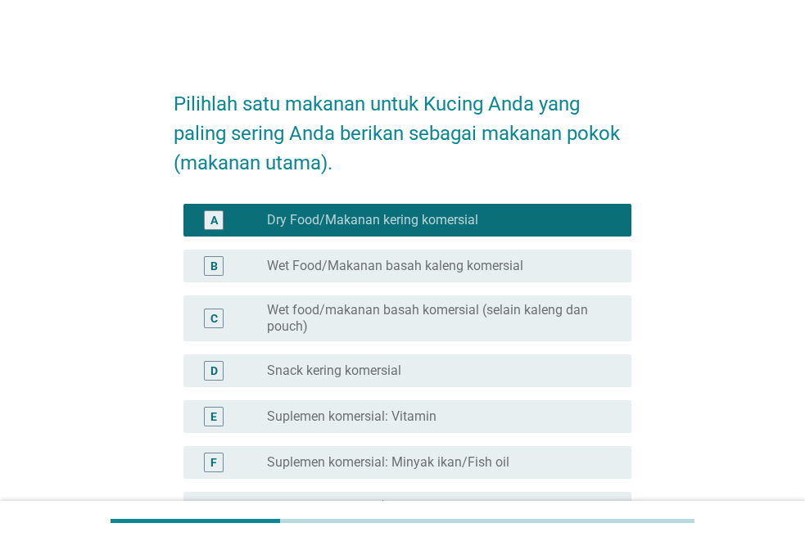
click at [379, 259] on label "Wet Food/Makanan basah kaleng komersial" at bounding box center [395, 266] width 256 height 16
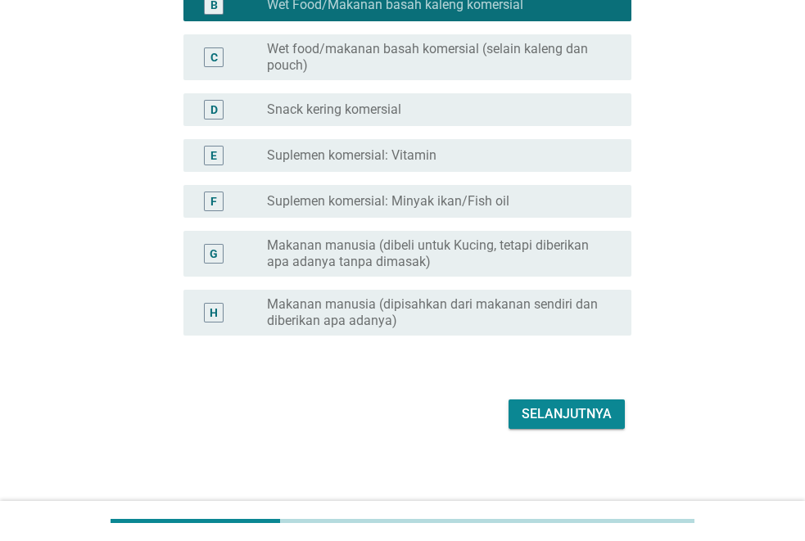
scroll to position [266, 0]
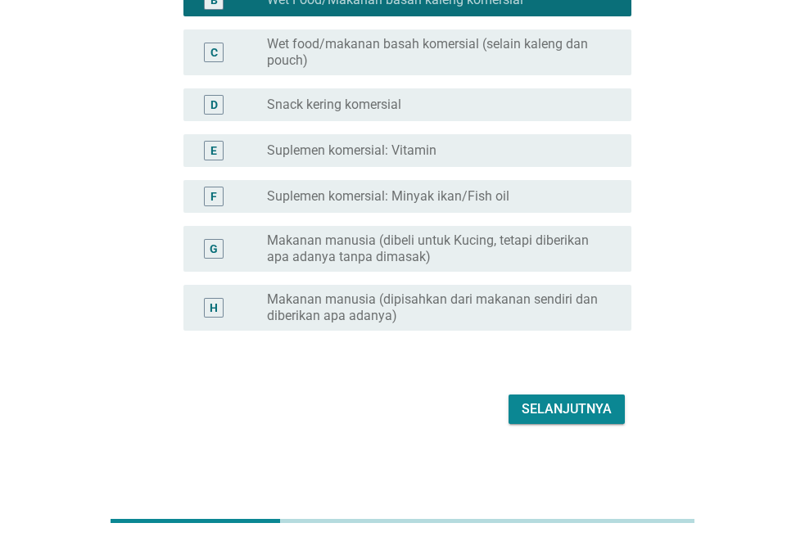
click at [555, 407] on div "Selanjutnya" at bounding box center [567, 410] width 90 height 20
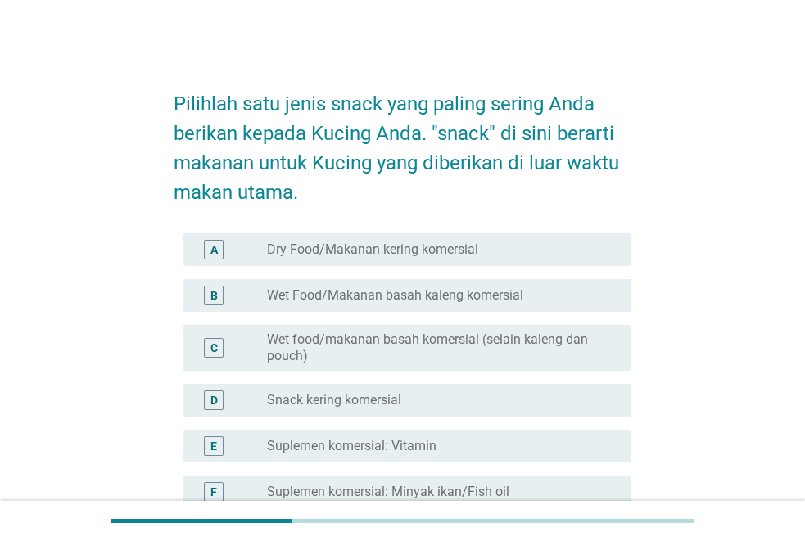
click at [378, 385] on div "D radio_button_unchecked Snack kering komersial" at bounding box center [408, 400] width 448 height 33
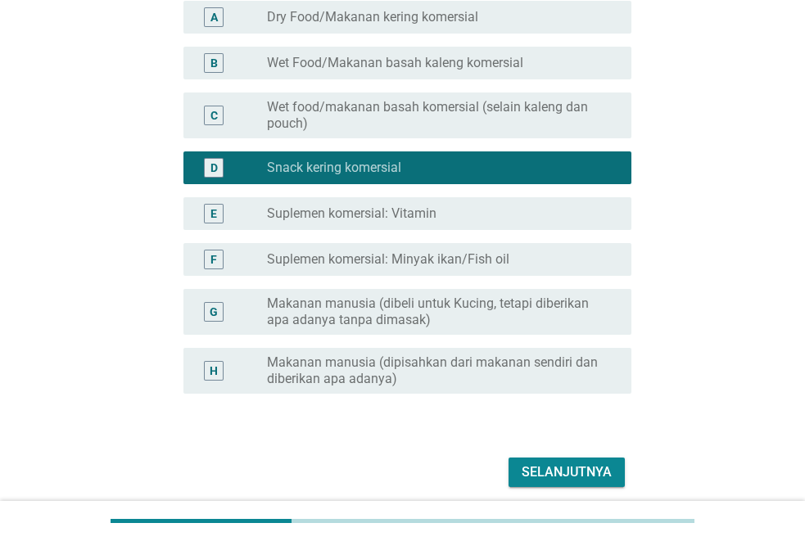
scroll to position [246, 0]
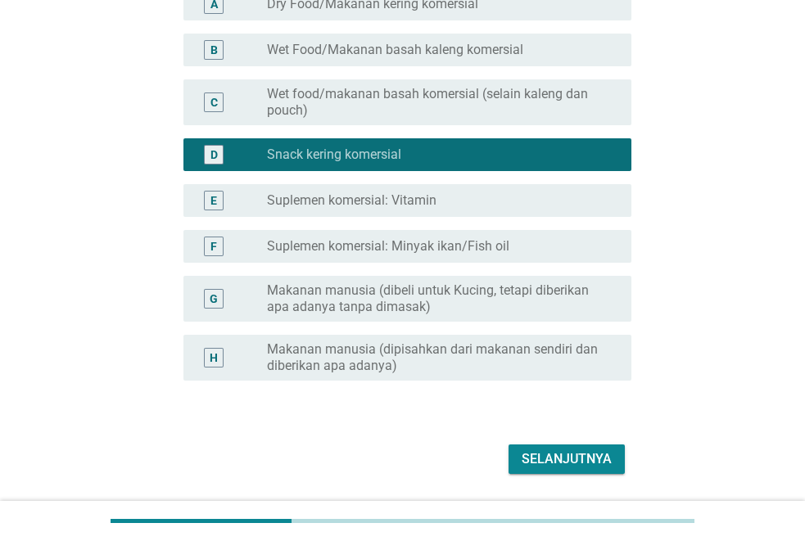
click at [569, 459] on div "Selanjutnya" at bounding box center [567, 460] width 90 height 20
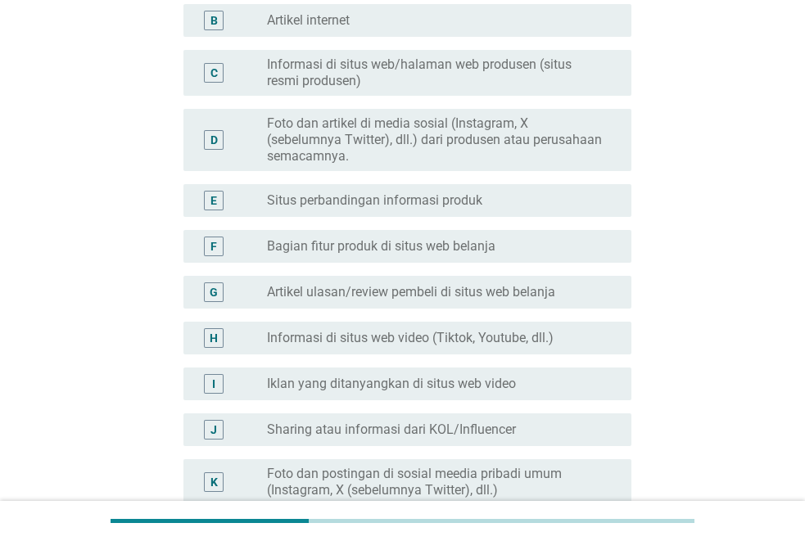
scroll to position [0, 0]
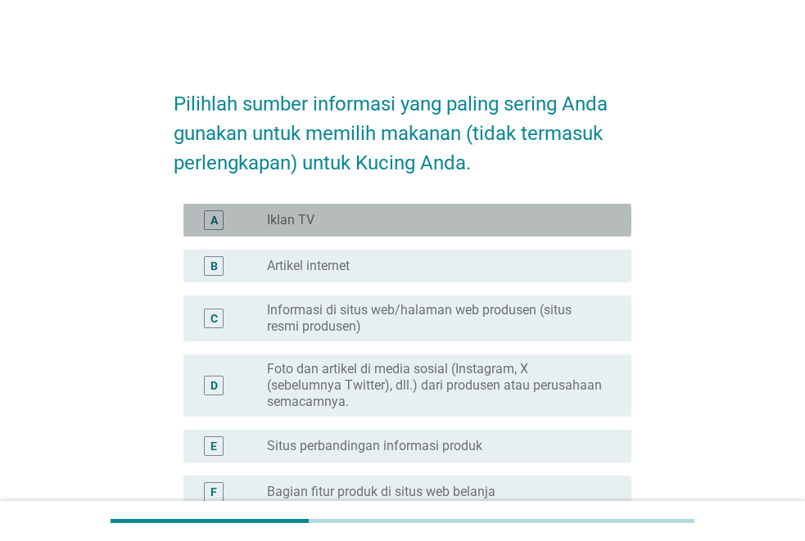
click at [396, 217] on div "radio_button_unchecked Iklan TV" at bounding box center [436, 220] width 338 height 16
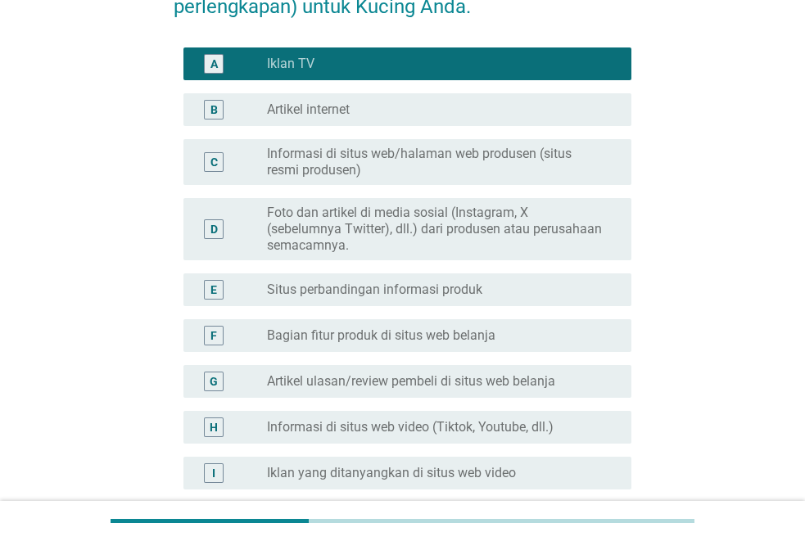
scroll to position [164, 0]
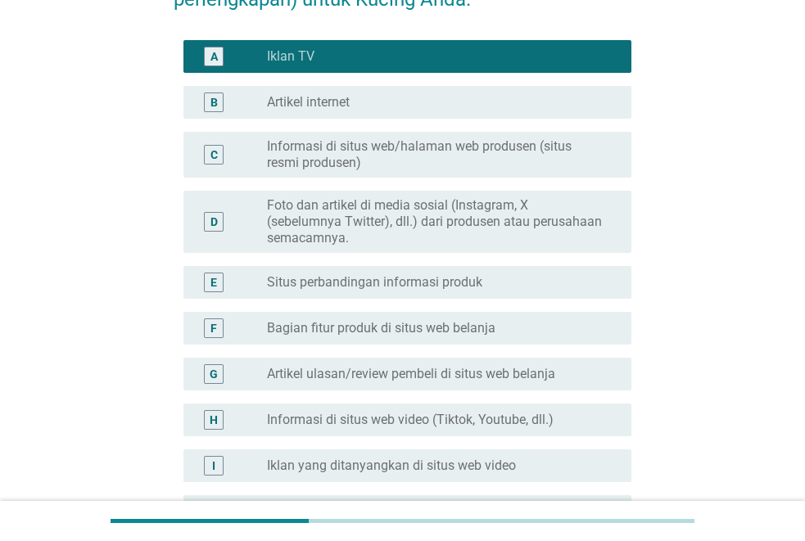
click at [392, 183] on div "C radio_button_unchecked Informasi di situs web/halaman web produsen (situs res…" at bounding box center [403, 154] width 458 height 59
click at [387, 256] on div "D radio_button_unchecked Foto dan artikel di media sosial (Instagram, X (sebelu…" at bounding box center [403, 221] width 458 height 75
click at [393, 220] on label "Foto dan artikel di media sosial (Instagram, X (sebelumnya Twitter), dll.) dari…" at bounding box center [436, 221] width 338 height 49
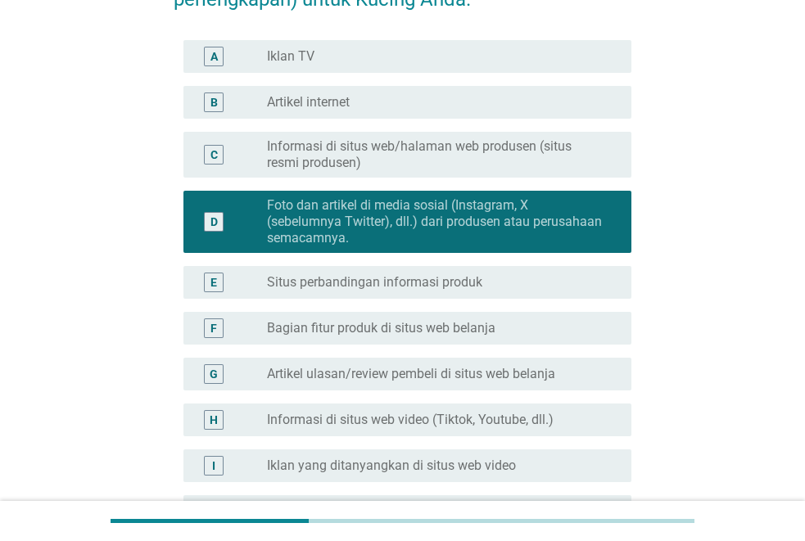
click at [422, 174] on div "C radio_button_unchecked Informasi di situs web/halaman web produsen (situs res…" at bounding box center [408, 155] width 448 height 46
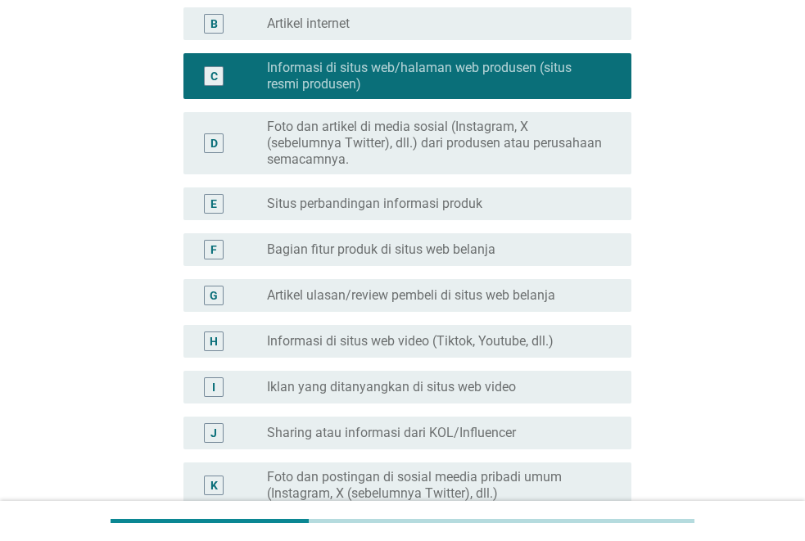
scroll to position [246, 0]
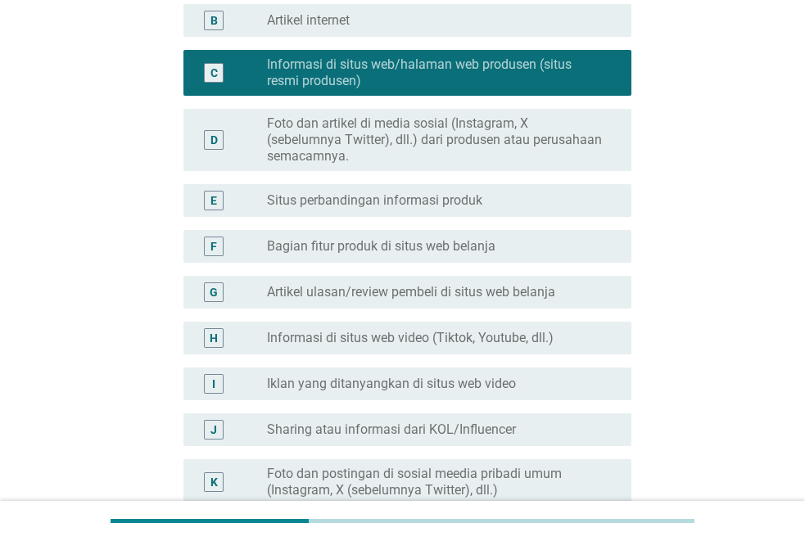
click at [449, 342] on label "Informasi di situs web video (Tiktok, Youtube, dll.)" at bounding box center [410, 338] width 287 height 16
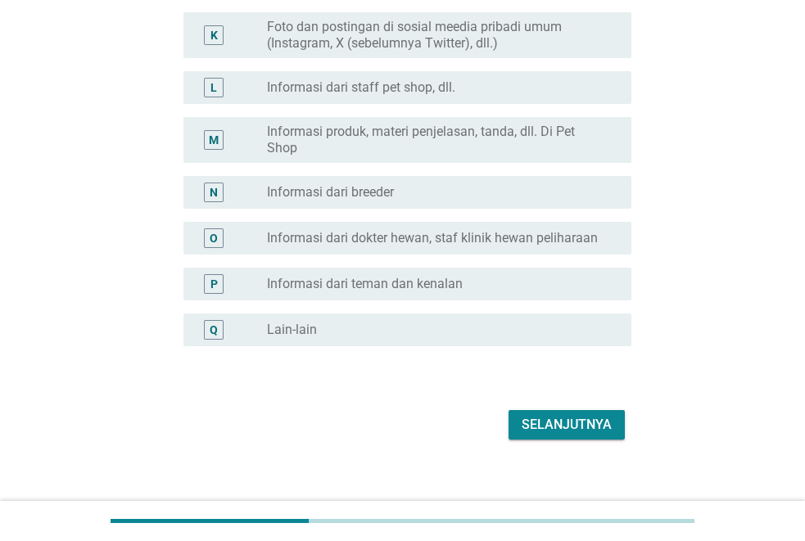
scroll to position [709, 0]
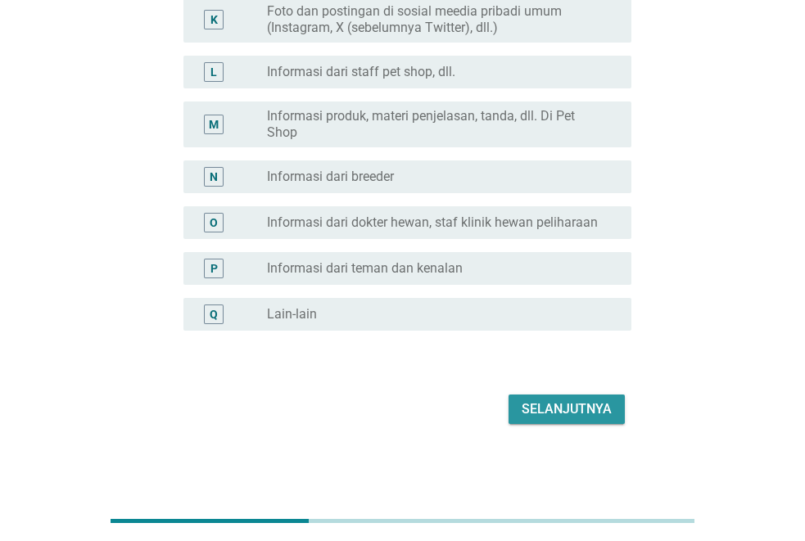
click at [559, 410] on div "Selanjutnya" at bounding box center [567, 410] width 90 height 20
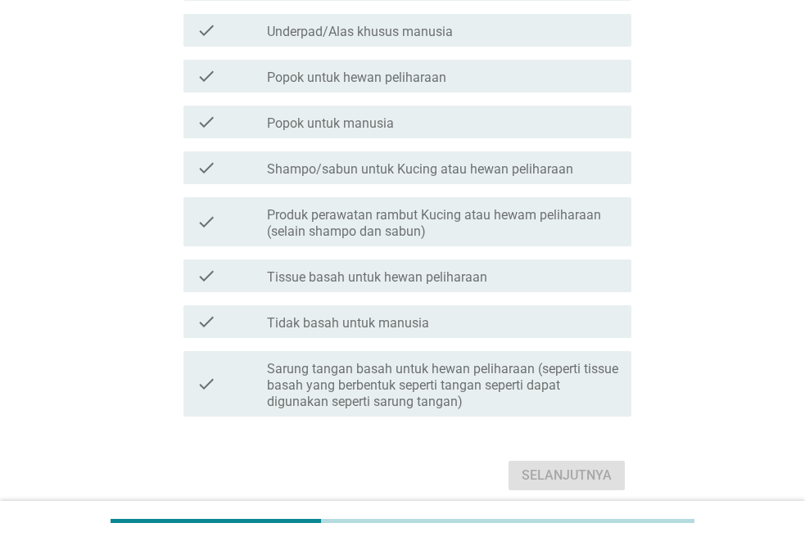
scroll to position [0, 0]
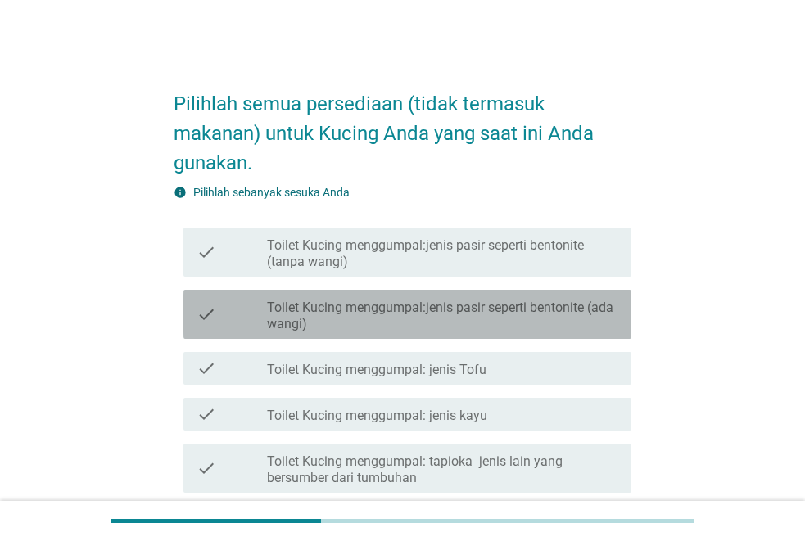
click at [551, 322] on label "Toilet Kucing menggumpal:jenis pasir seperti bentonite (ada wangi)" at bounding box center [442, 316] width 351 height 33
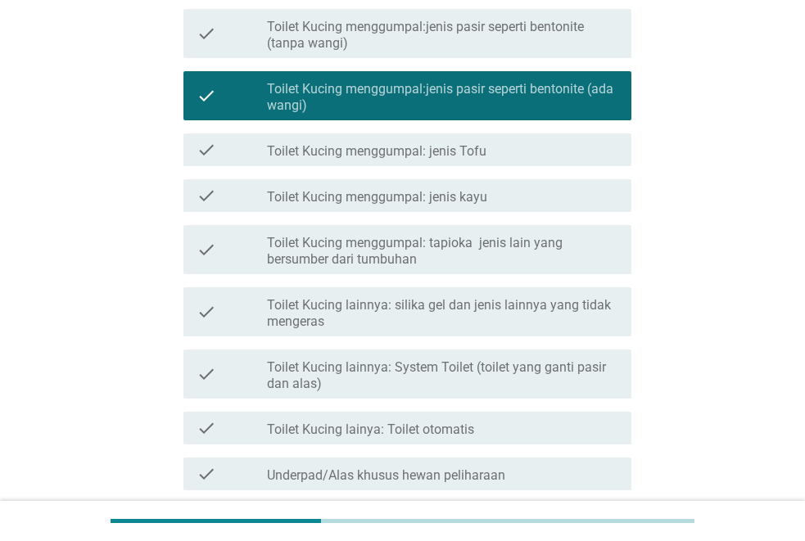
scroll to position [246, 0]
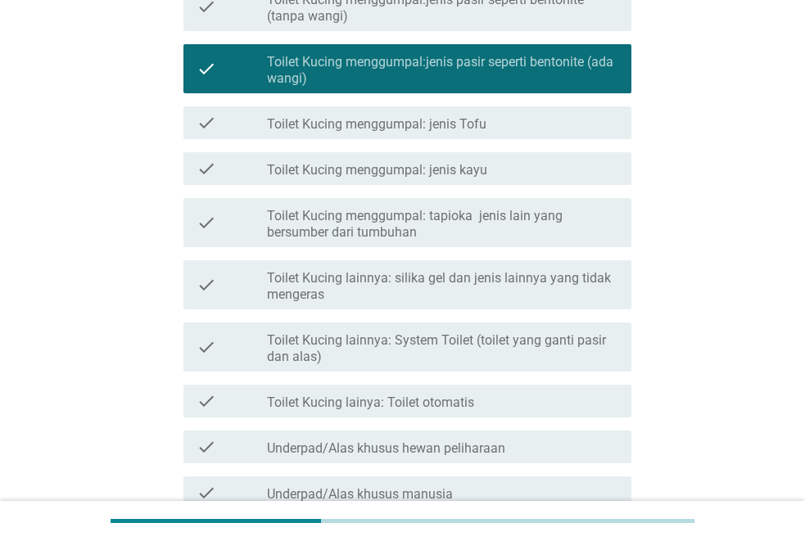
click at [451, 174] on label "Toilet Kucing menggumpal: jenis kayu" at bounding box center [377, 170] width 220 height 16
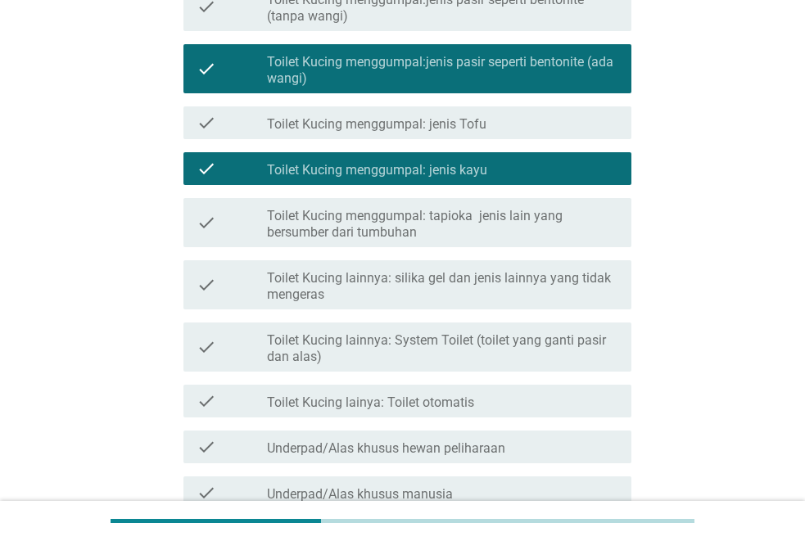
click at [469, 359] on label "Toilet Kucing lainnya: System Toilet (toilet yang ganti pasir dan alas)" at bounding box center [442, 349] width 351 height 33
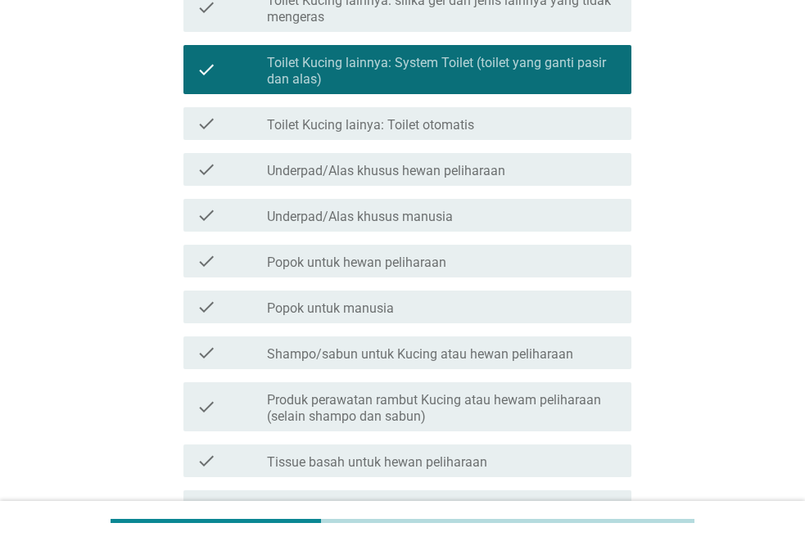
scroll to position [573, 0]
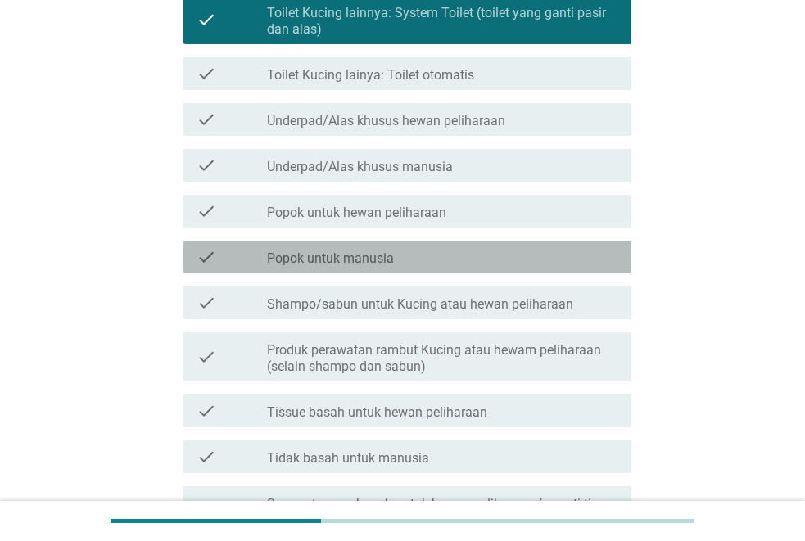
click at [428, 255] on div "check_box_outline_blank Popok untuk manusia" at bounding box center [442, 257] width 351 height 20
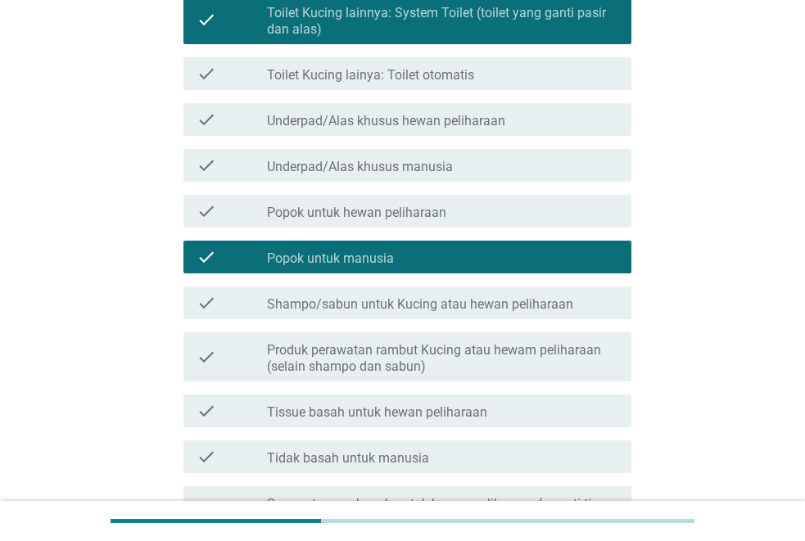
click at [428, 256] on div "check_box_outline_blank Popok untuk manusia" at bounding box center [442, 257] width 351 height 20
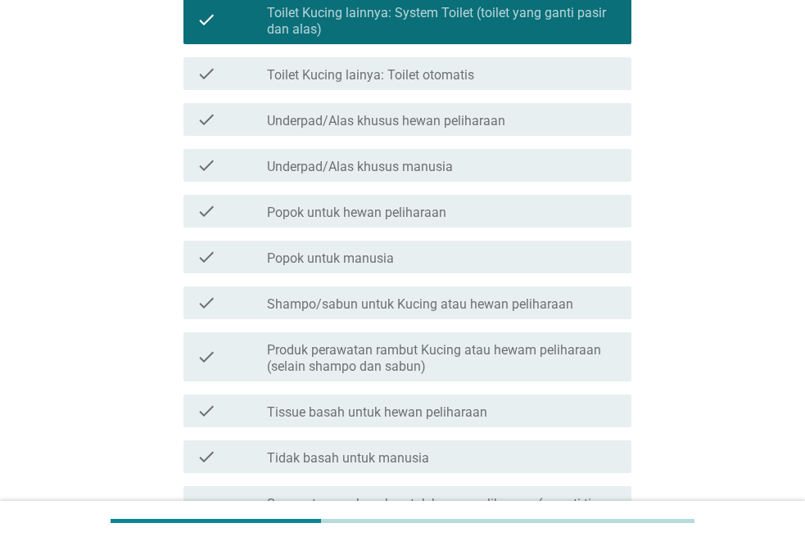
click at [430, 214] on label "Popok untuk hewan peliharaan" at bounding box center [356, 213] width 179 height 16
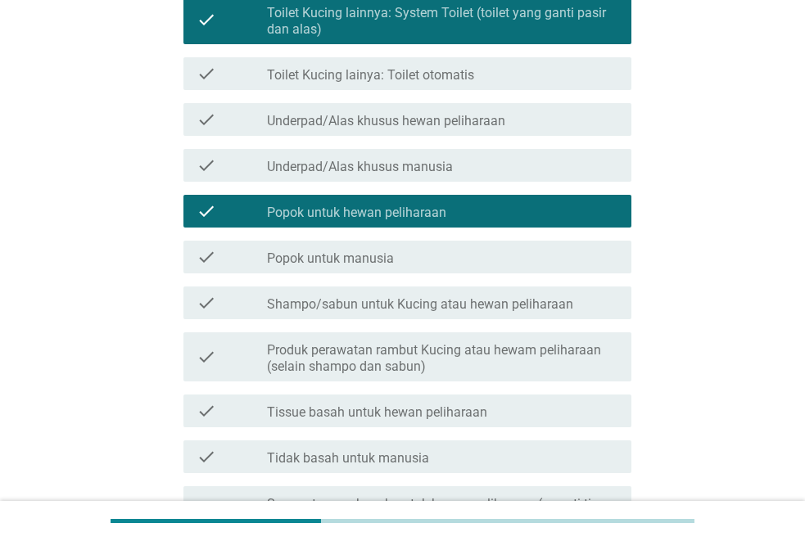
scroll to position [655, 0]
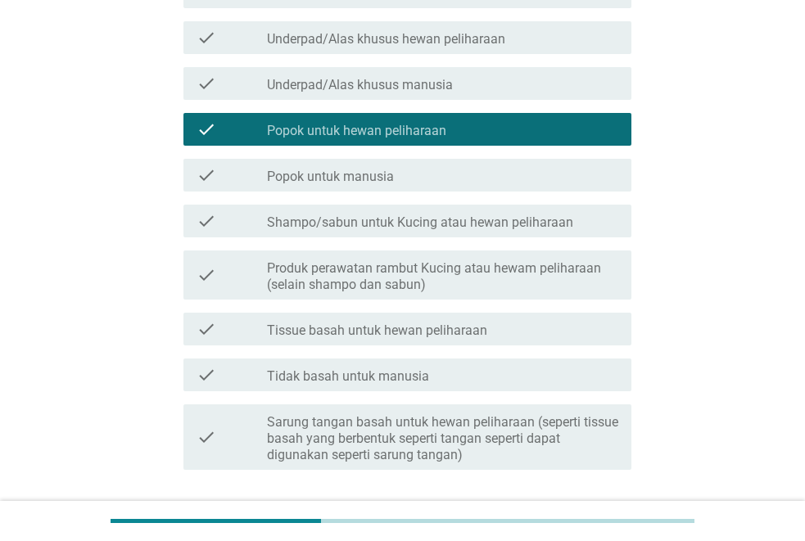
click at [505, 223] on label "Shampo/sabun untuk Kucing atau hewan peliharaan" at bounding box center [420, 223] width 306 height 16
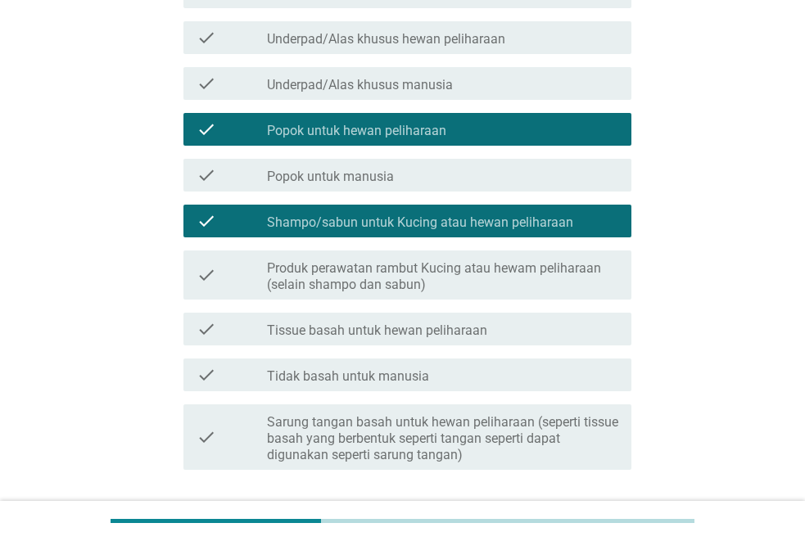
click at [487, 315] on div "check check_box_outline_blank Tissue basah untuk hewan peliharaan" at bounding box center [408, 329] width 448 height 33
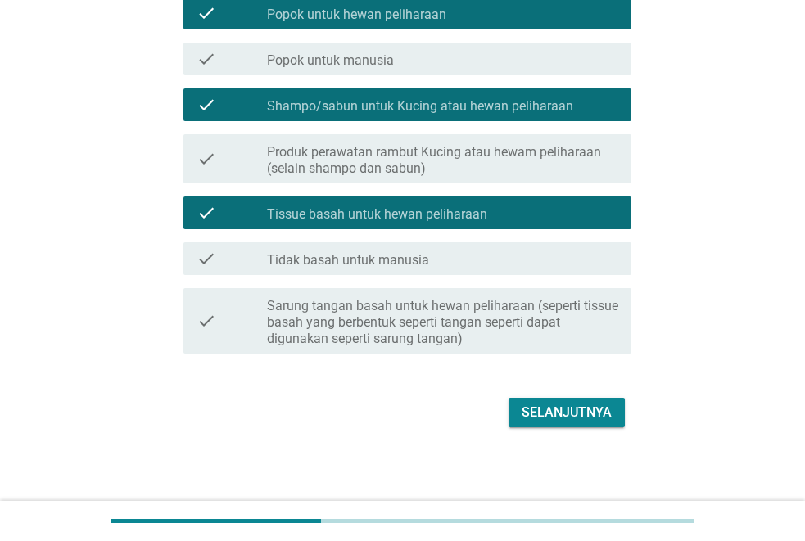
scroll to position [775, 0]
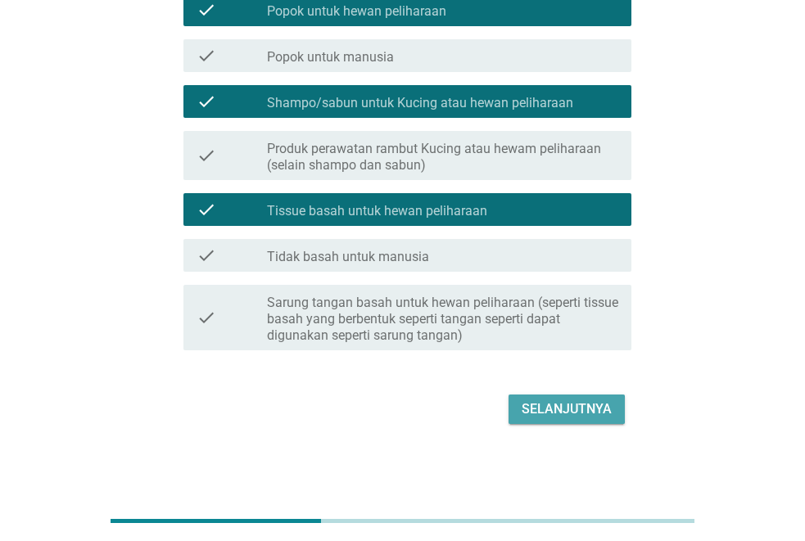
click at [550, 410] on div "Selanjutnya" at bounding box center [567, 410] width 90 height 20
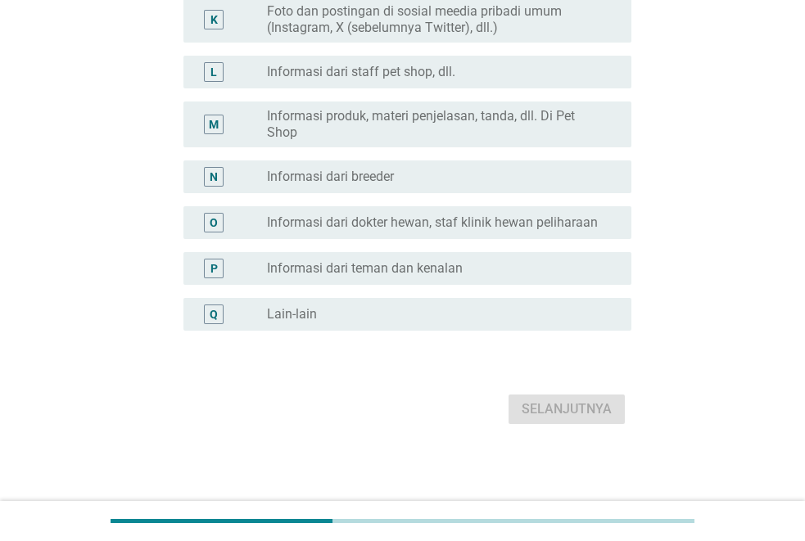
scroll to position [0, 0]
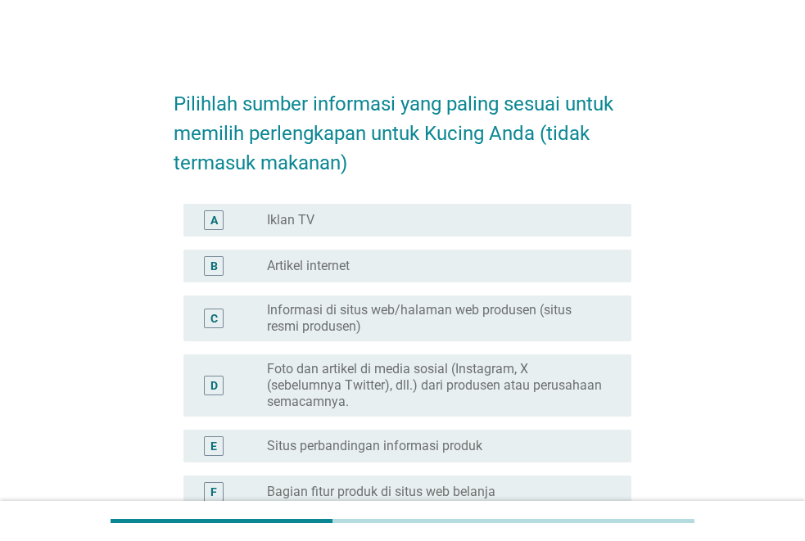
click at [406, 274] on div "radio_button_unchecked Artikel internet" at bounding box center [436, 266] width 338 height 16
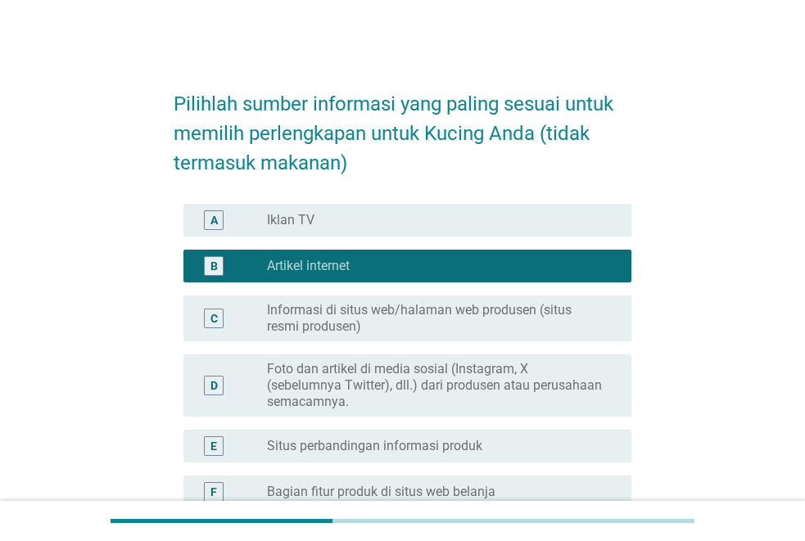
click at [406, 329] on label "Informasi di situs web/halaman web produsen (situs resmi produsen)" at bounding box center [436, 318] width 338 height 33
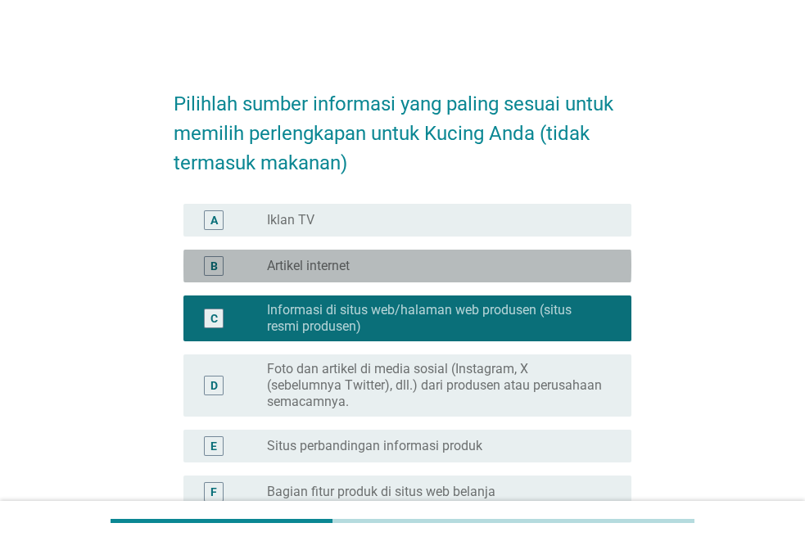
click at [408, 265] on div "radio_button_unchecked Artikel internet" at bounding box center [436, 266] width 338 height 16
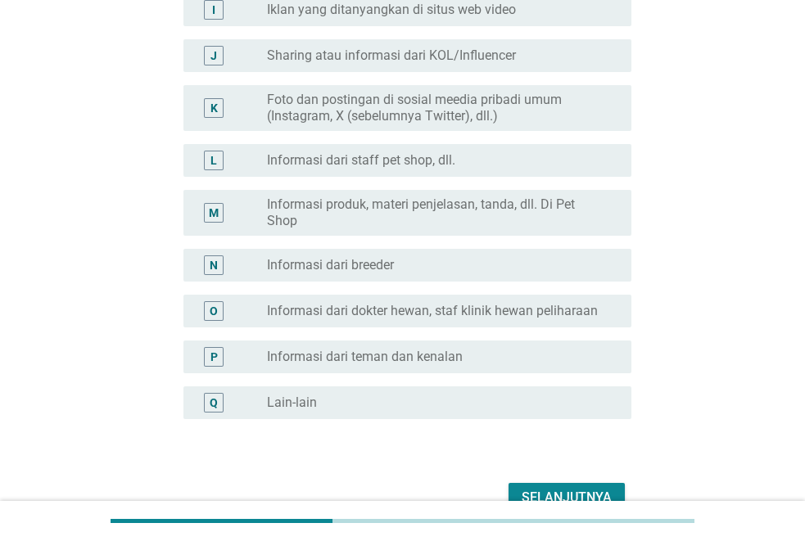
scroll to position [655, 0]
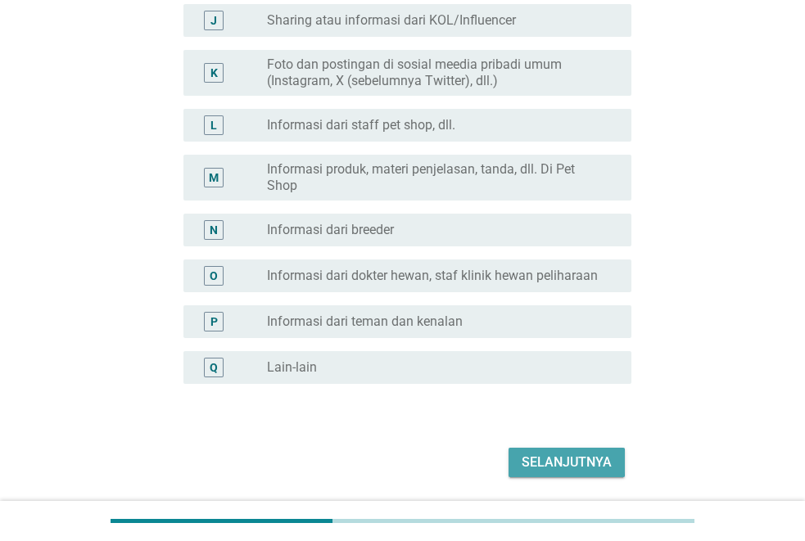
click at [567, 451] on button "Selanjutnya" at bounding box center [567, 462] width 116 height 29
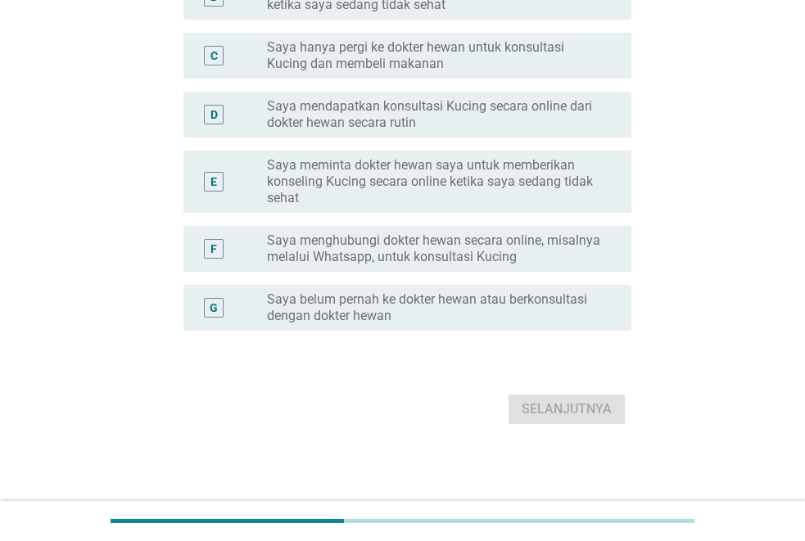
scroll to position [0, 0]
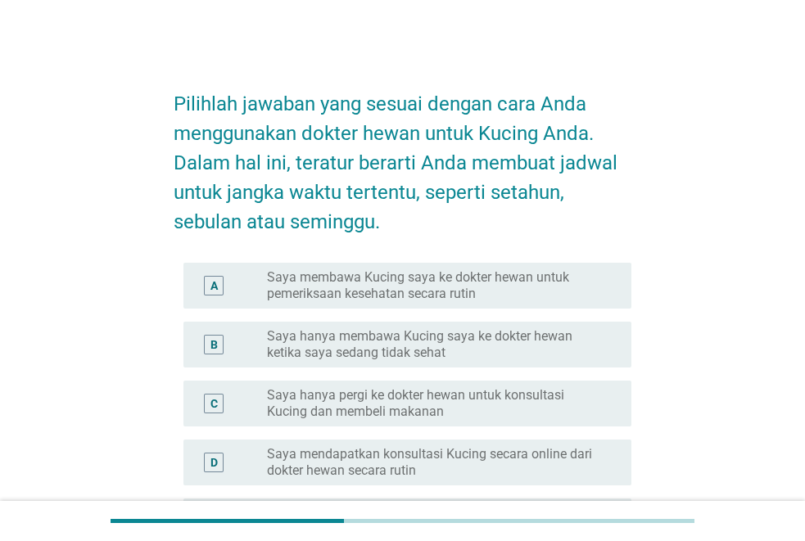
click at [456, 296] on label "Saya membawa Kucing saya ke dokter hewan untuk pemeriksaan kesehatan secara rut…" at bounding box center [436, 286] width 338 height 33
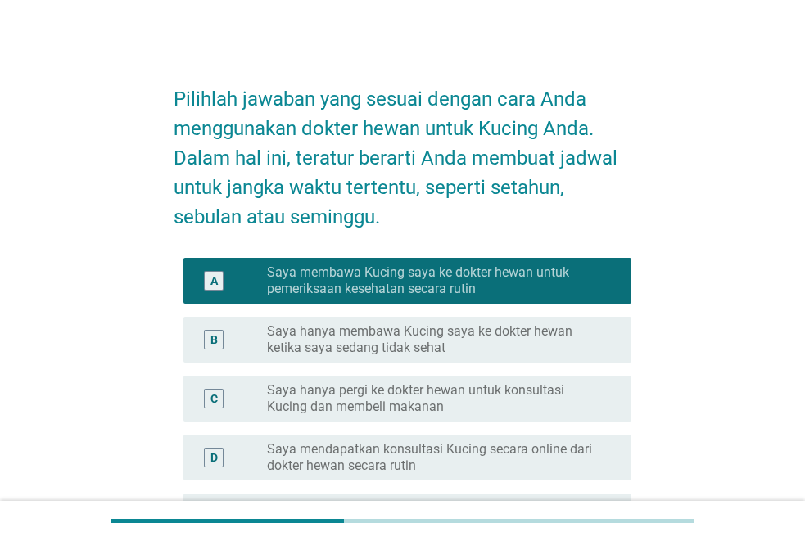
scroll to position [328, 0]
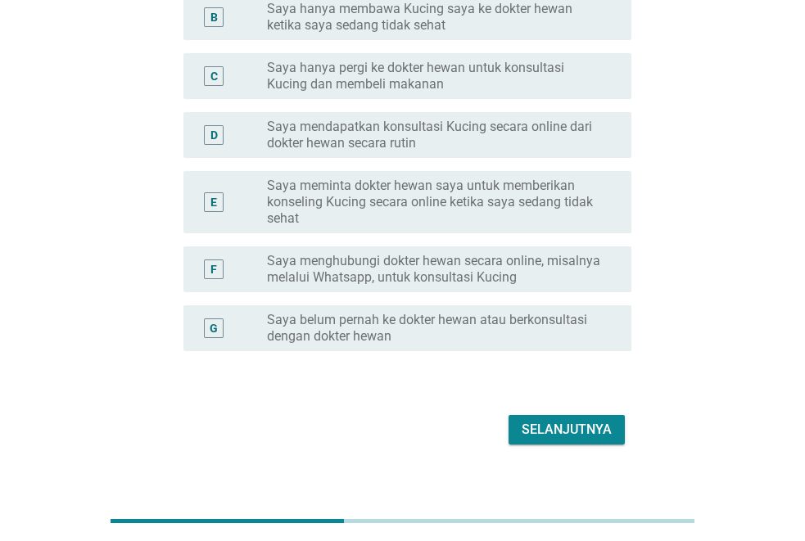
click at [559, 436] on div "Selanjutnya" at bounding box center [567, 430] width 90 height 20
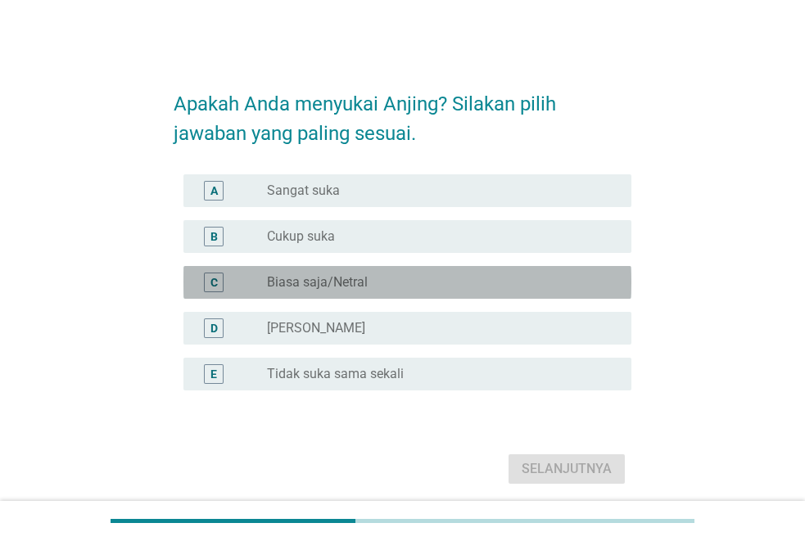
click at [406, 281] on div "radio_button_unchecked Biasa saja/Netral" at bounding box center [436, 282] width 338 height 16
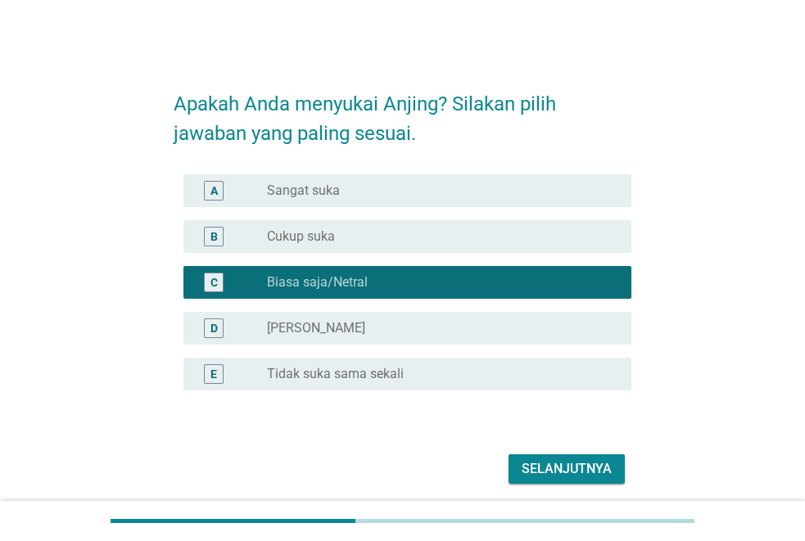
click at [556, 464] on div "Selanjutnya" at bounding box center [567, 470] width 90 height 20
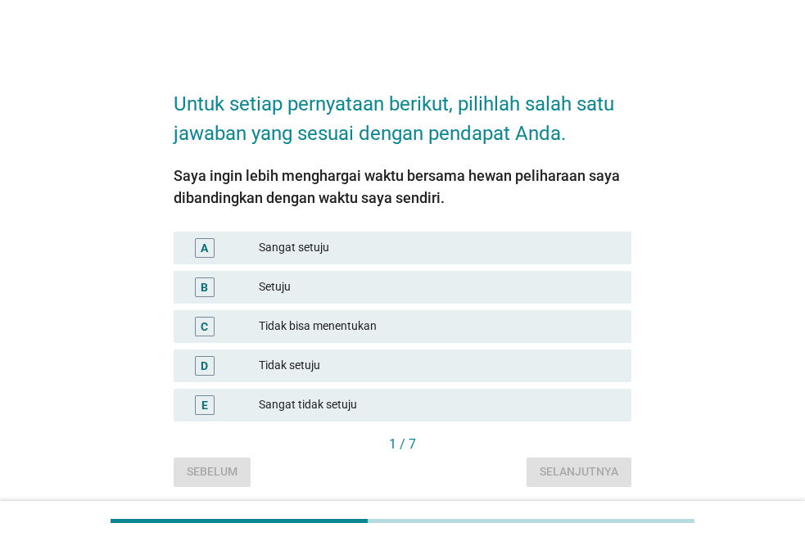
click at [389, 290] on div "Setuju" at bounding box center [439, 288] width 360 height 20
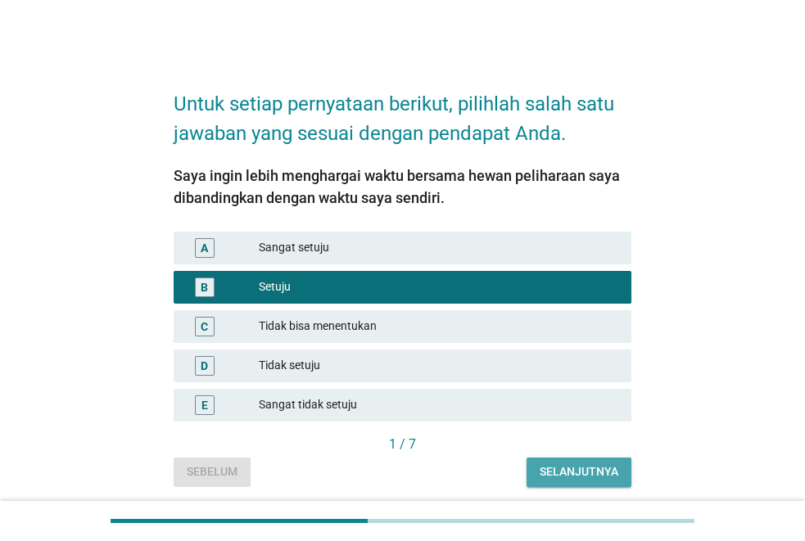
click at [591, 475] on div "Selanjutnya" at bounding box center [579, 472] width 79 height 17
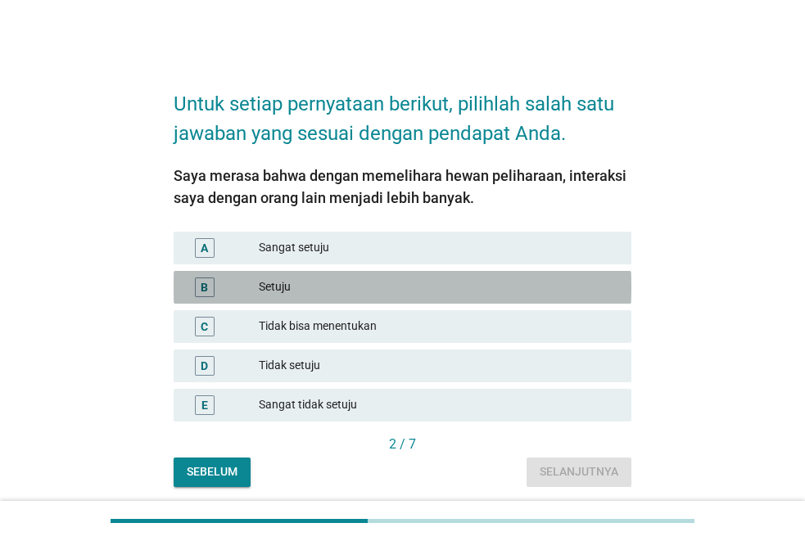
click at [405, 291] on div "Setuju" at bounding box center [439, 288] width 360 height 20
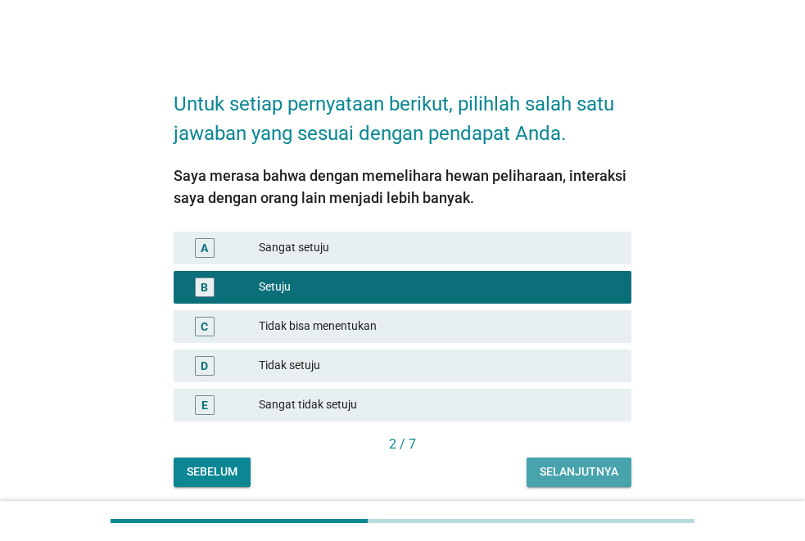
click at [573, 478] on div "Selanjutnya" at bounding box center [579, 472] width 79 height 17
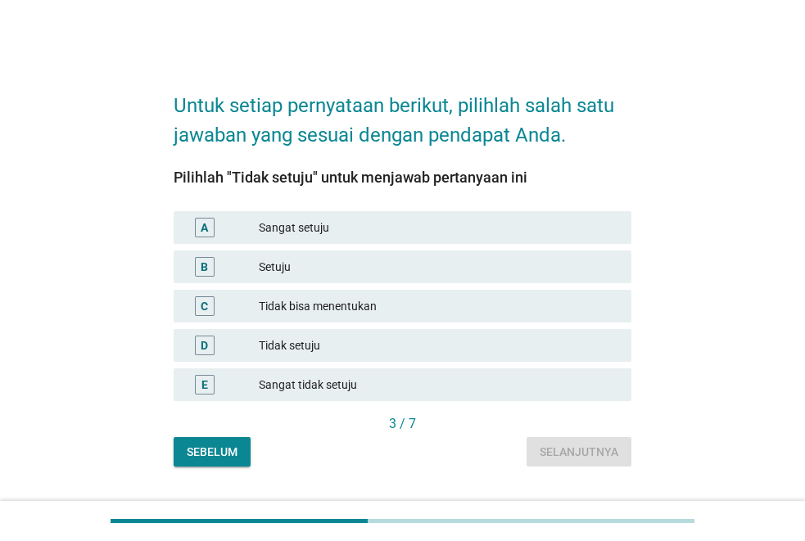
click at [325, 352] on div "Tidak setuju" at bounding box center [439, 346] width 360 height 20
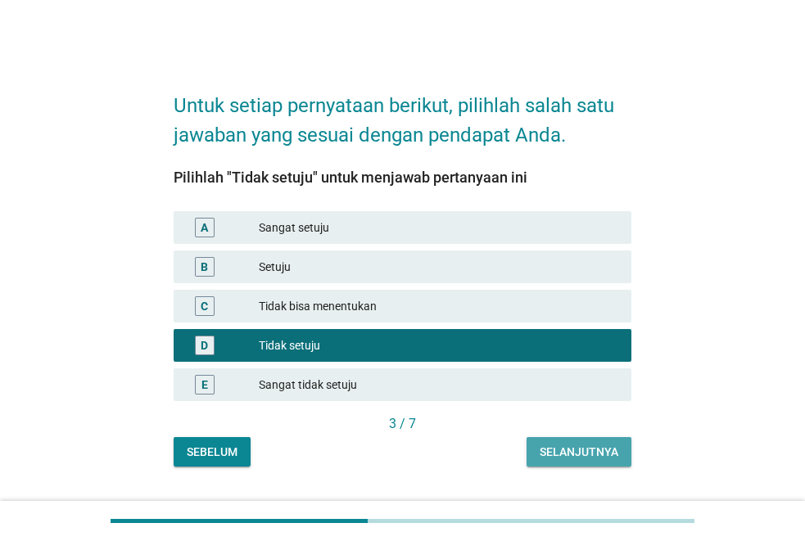
click at [587, 453] on div "Selanjutnya" at bounding box center [579, 452] width 79 height 17
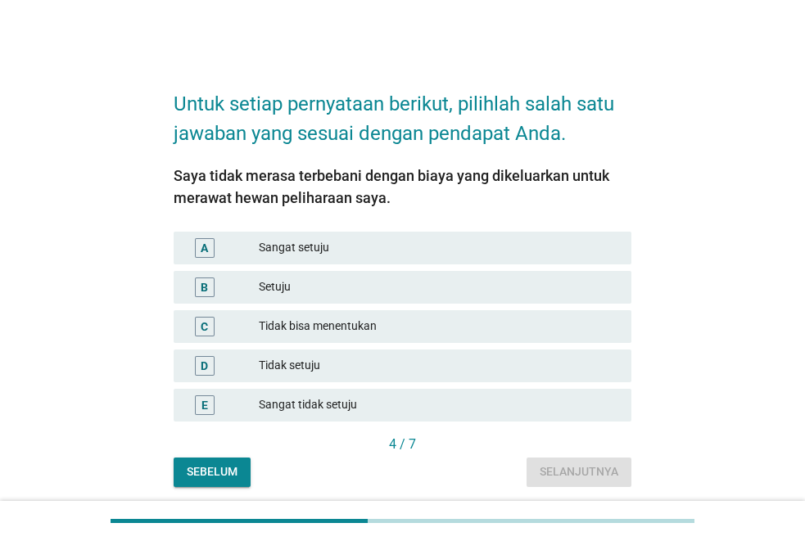
click at [405, 322] on div "Tidak bisa menentukan" at bounding box center [439, 327] width 360 height 20
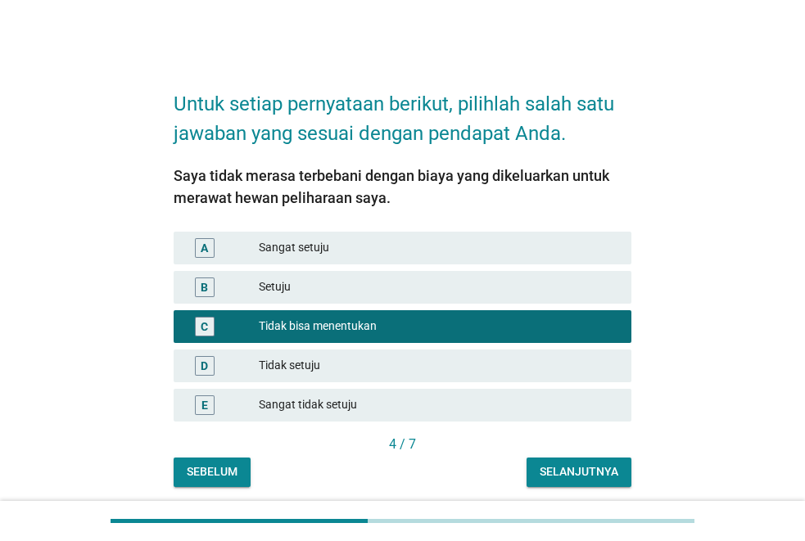
click at [572, 472] on div "Selanjutnya" at bounding box center [579, 472] width 79 height 17
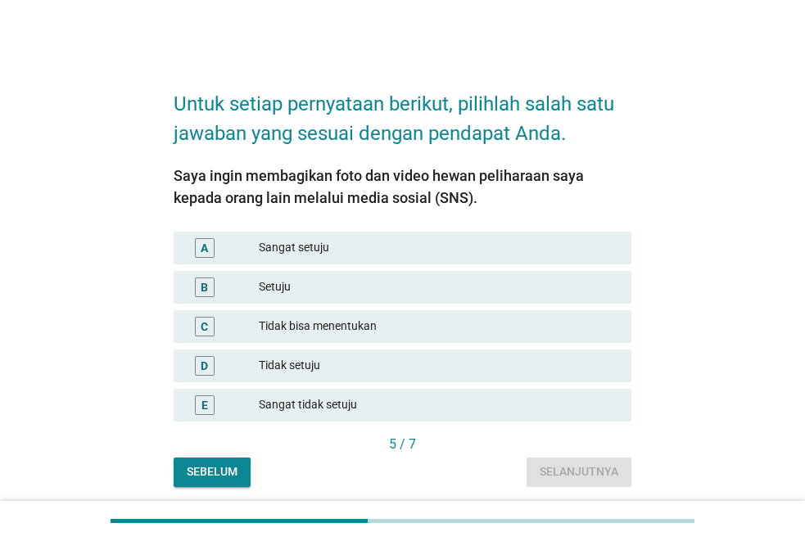
click at [424, 290] on div "Setuju" at bounding box center [439, 288] width 360 height 20
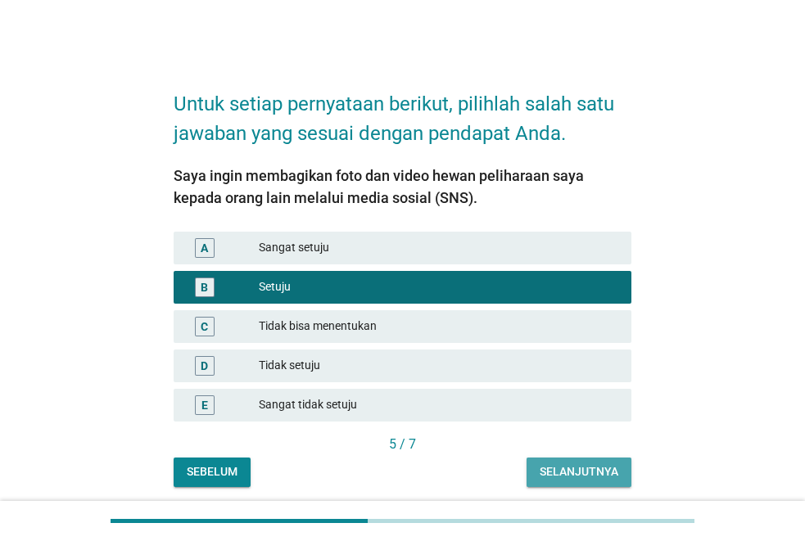
click at [552, 469] on div "Selanjutnya" at bounding box center [579, 472] width 79 height 17
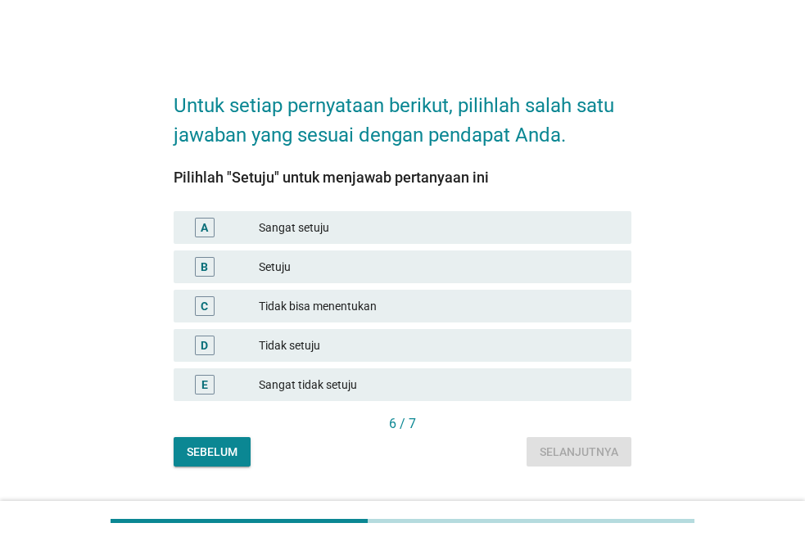
click at [369, 268] on div "Setuju" at bounding box center [439, 267] width 360 height 20
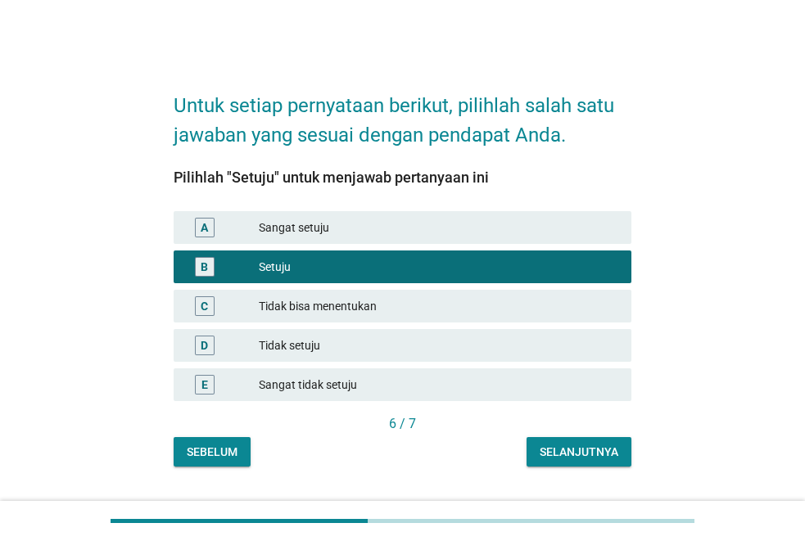
click at [570, 451] on div "Selanjutnya" at bounding box center [579, 452] width 79 height 17
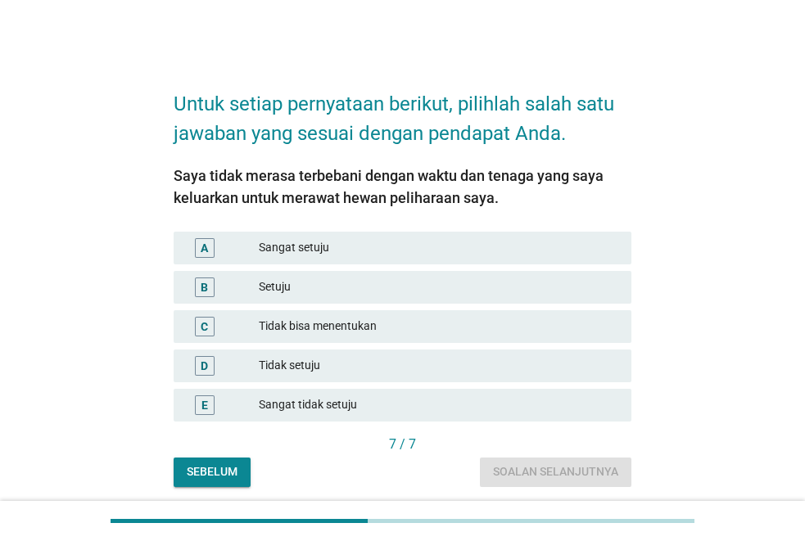
click at [360, 288] on div "Setuju" at bounding box center [439, 288] width 360 height 20
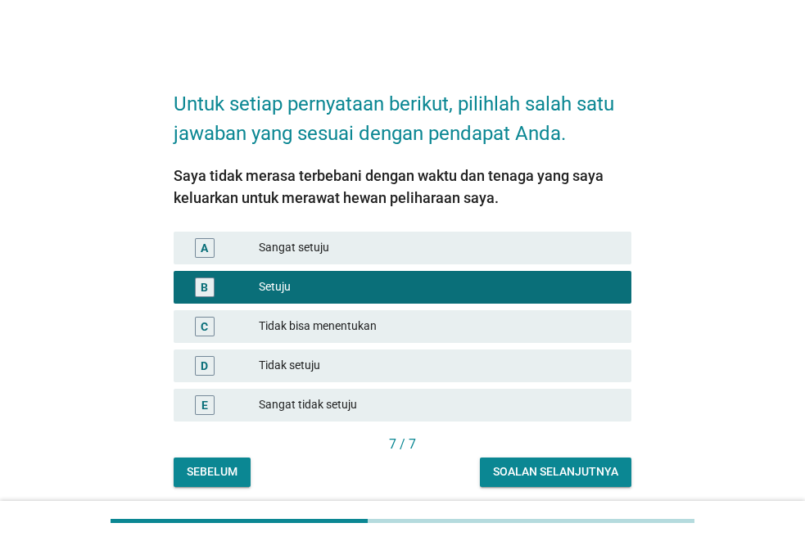
click at [544, 470] on div "Soalan selanjutnya" at bounding box center [555, 472] width 125 height 17
